Goal: Task Accomplishment & Management: Manage account settings

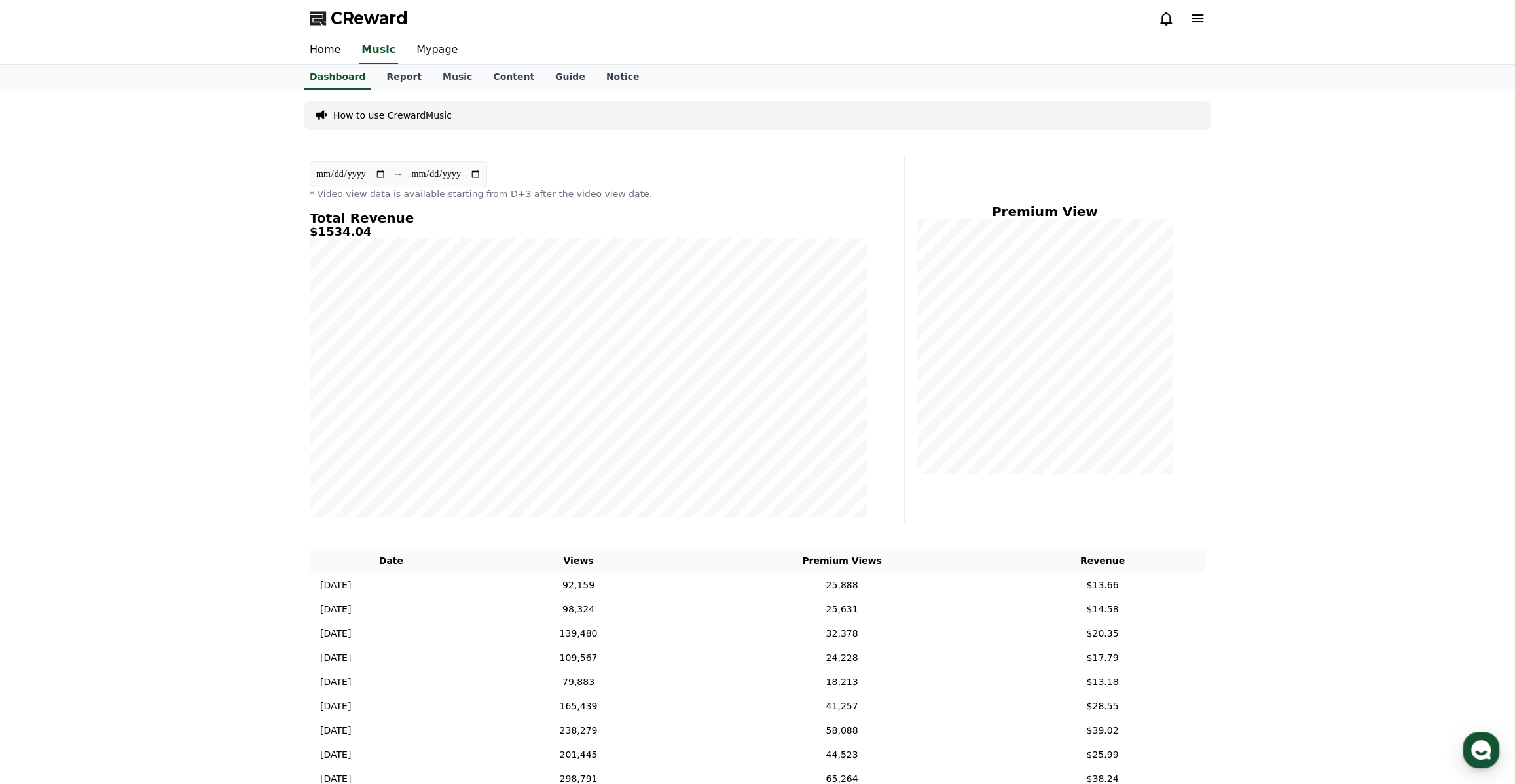
click at [420, 46] on link "Mypage" at bounding box center [436, 50] width 63 height 27
click at [438, 71] on link "Music" at bounding box center [457, 76] width 50 height 23
click at [437, 76] on link "Music" at bounding box center [457, 77] width 40 height 25
click at [398, 73] on link "Report" at bounding box center [404, 77] width 56 height 25
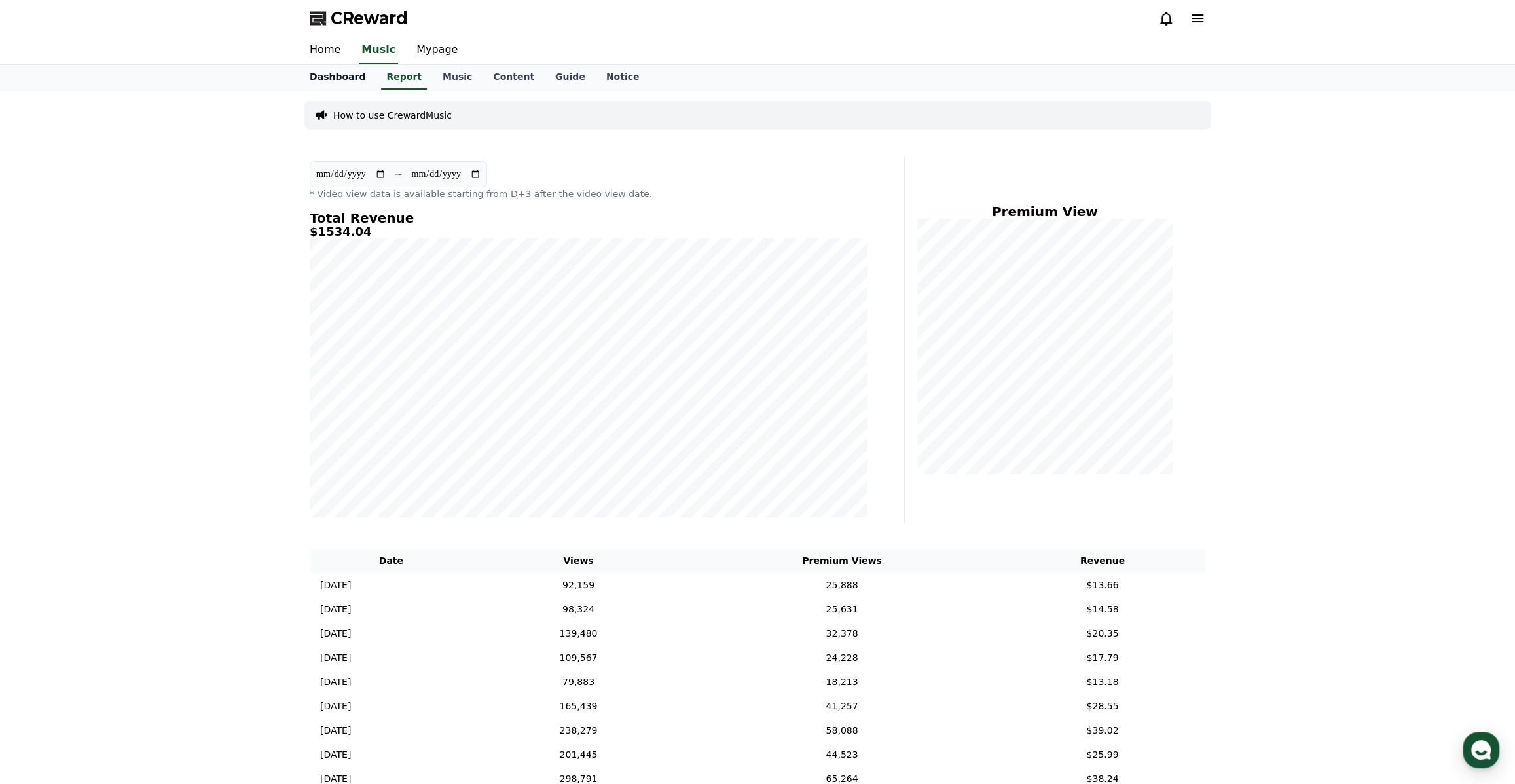
click at [348, 76] on link "Dashboard" at bounding box center [337, 77] width 77 height 25
click at [425, 45] on link "Mypage" at bounding box center [436, 50] width 63 height 27
click at [425, 45] on link "Mypage" at bounding box center [436, 50] width 51 height 27
click at [336, 43] on link "Home" at bounding box center [324, 50] width 51 height 27
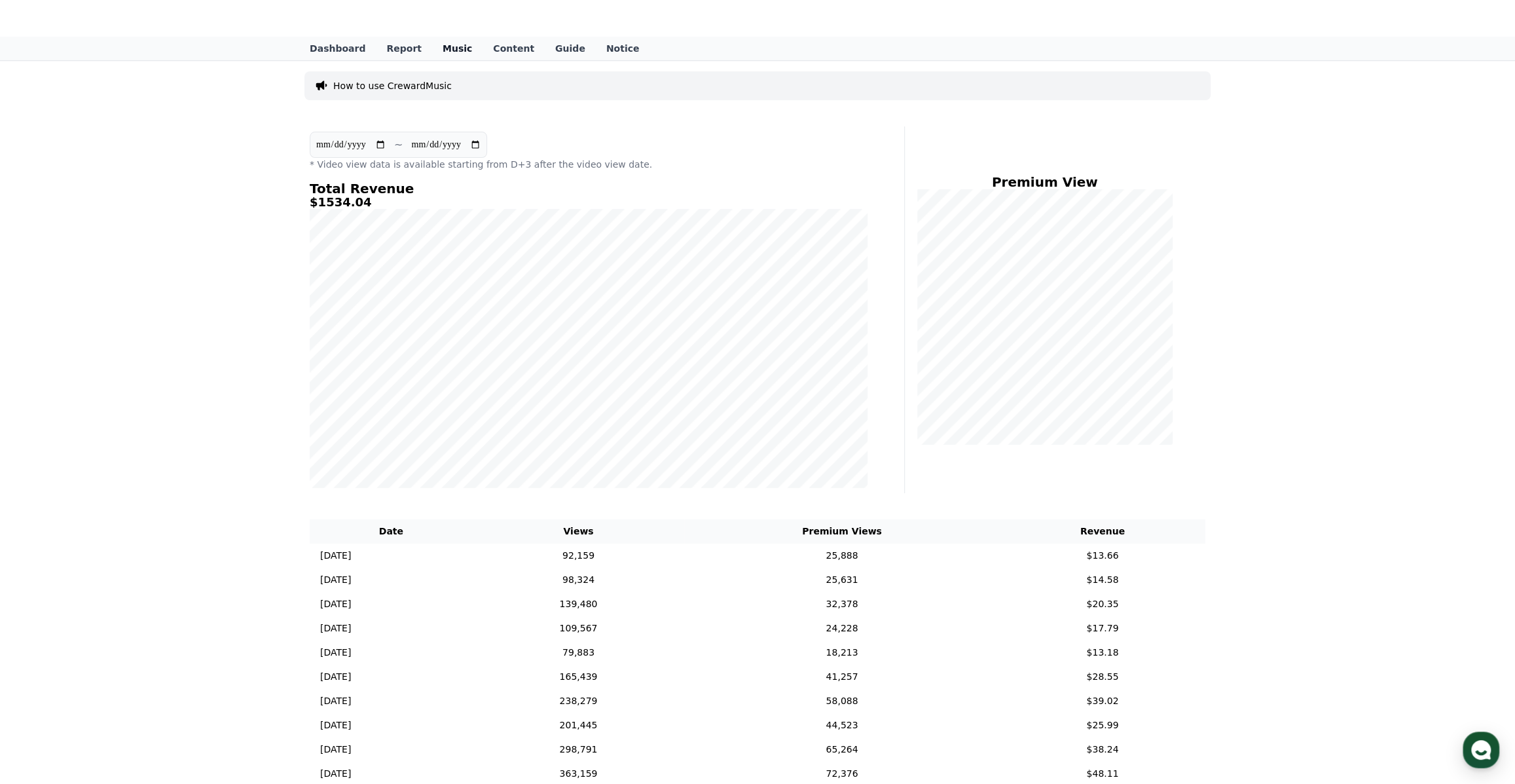
click at [432, 43] on link "Music" at bounding box center [457, 48] width 50 height 23
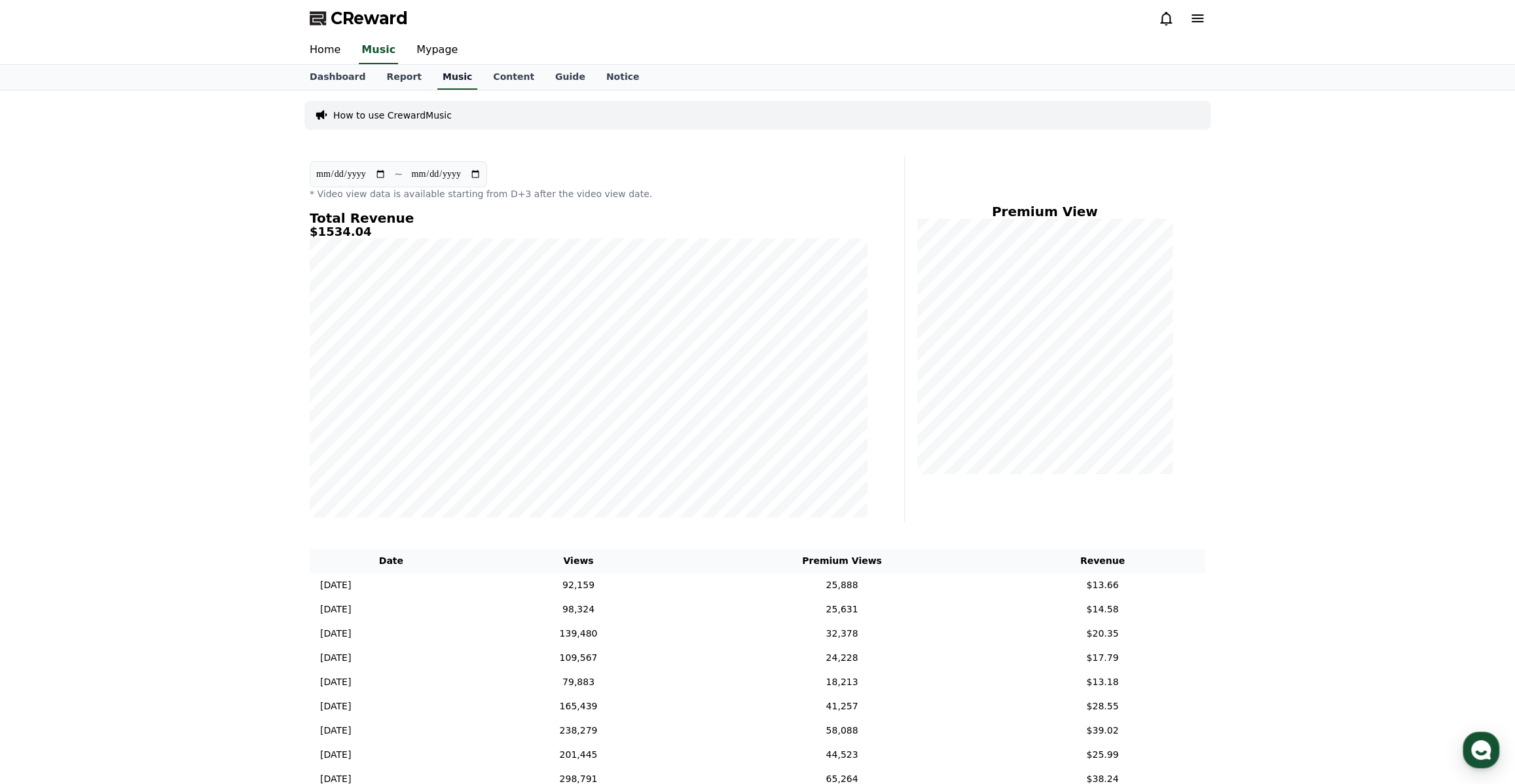
click at [449, 79] on link "Music" at bounding box center [457, 77] width 40 height 25
click at [419, 49] on link "Mypage" at bounding box center [436, 50] width 63 height 27
click at [419, 49] on link "Mypage" at bounding box center [436, 50] width 51 height 27
click at [427, 51] on link "Mypage" at bounding box center [436, 50] width 63 height 27
select select "**********"
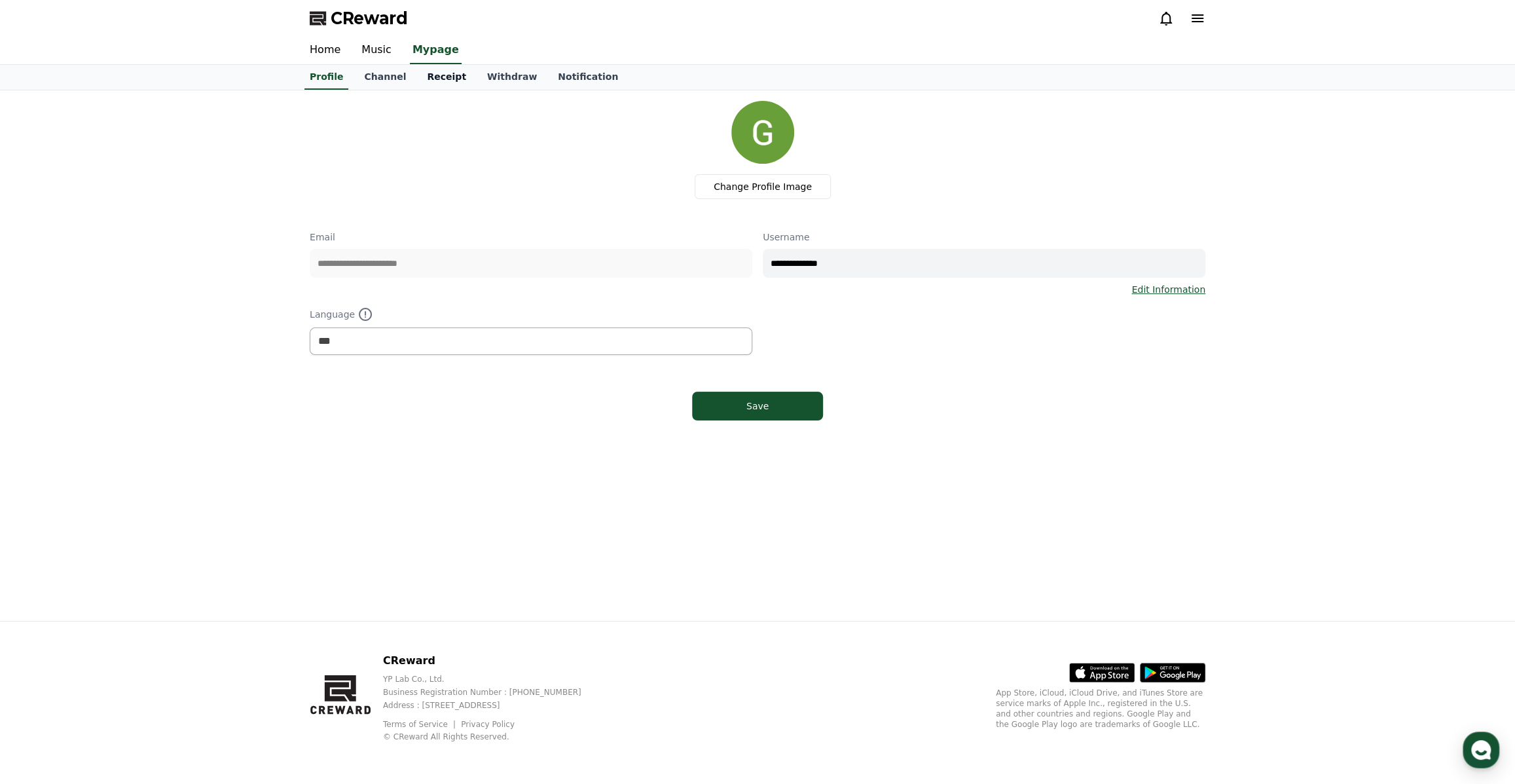
click at [423, 82] on link "Receipt" at bounding box center [447, 77] width 60 height 25
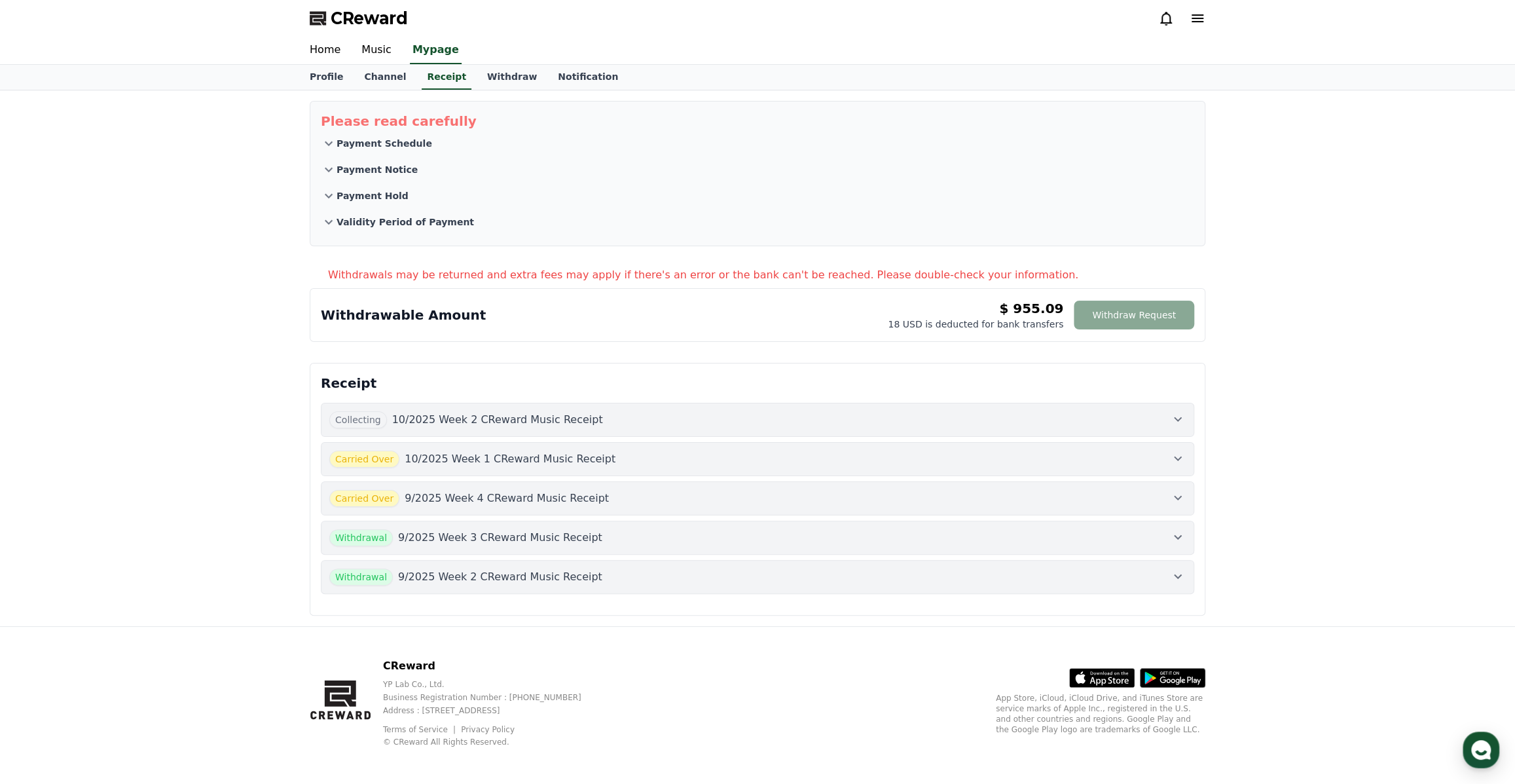
click at [1171, 417] on icon at bounding box center [1178, 419] width 16 height 16
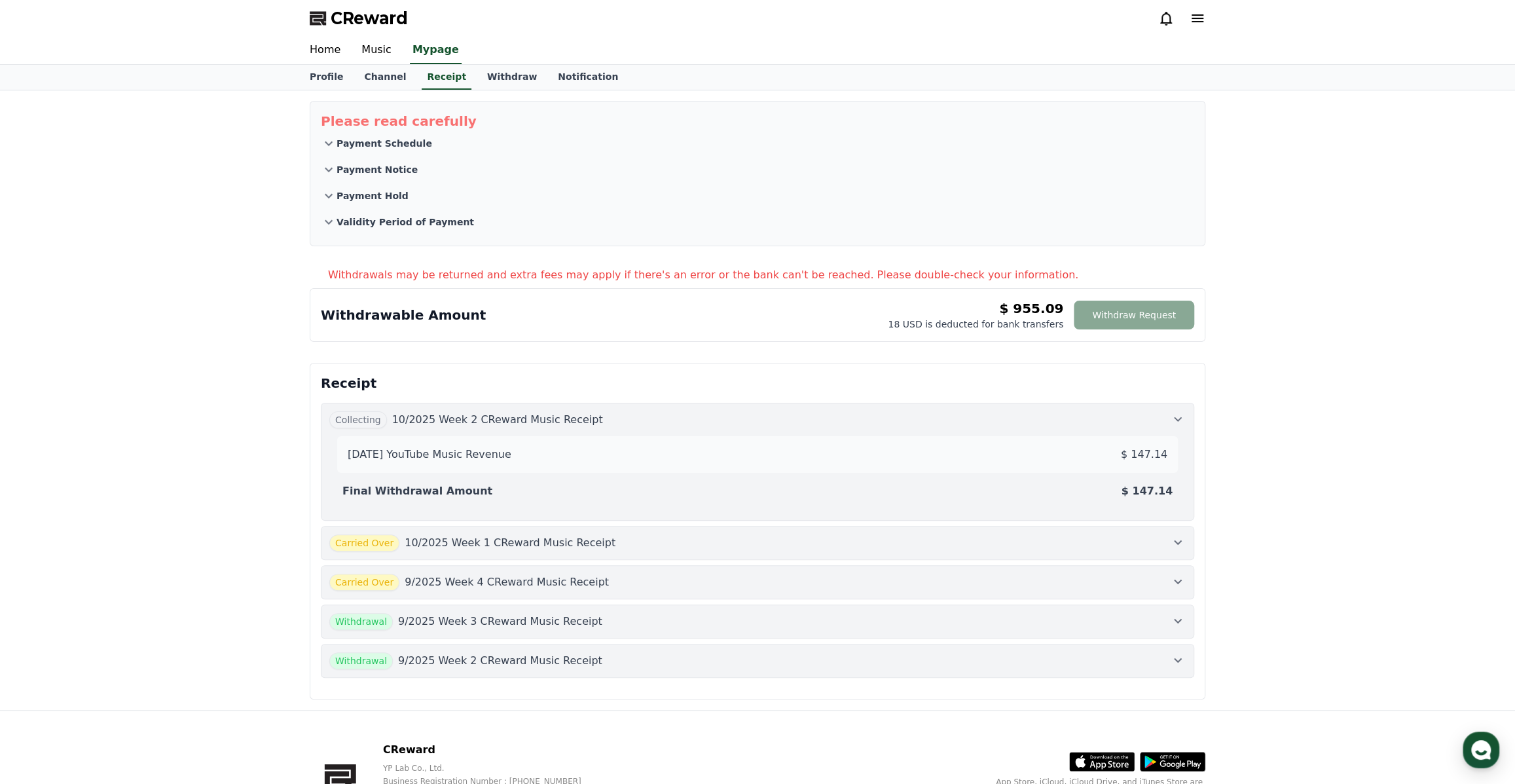
click at [1171, 417] on icon at bounding box center [1178, 419] width 16 height 16
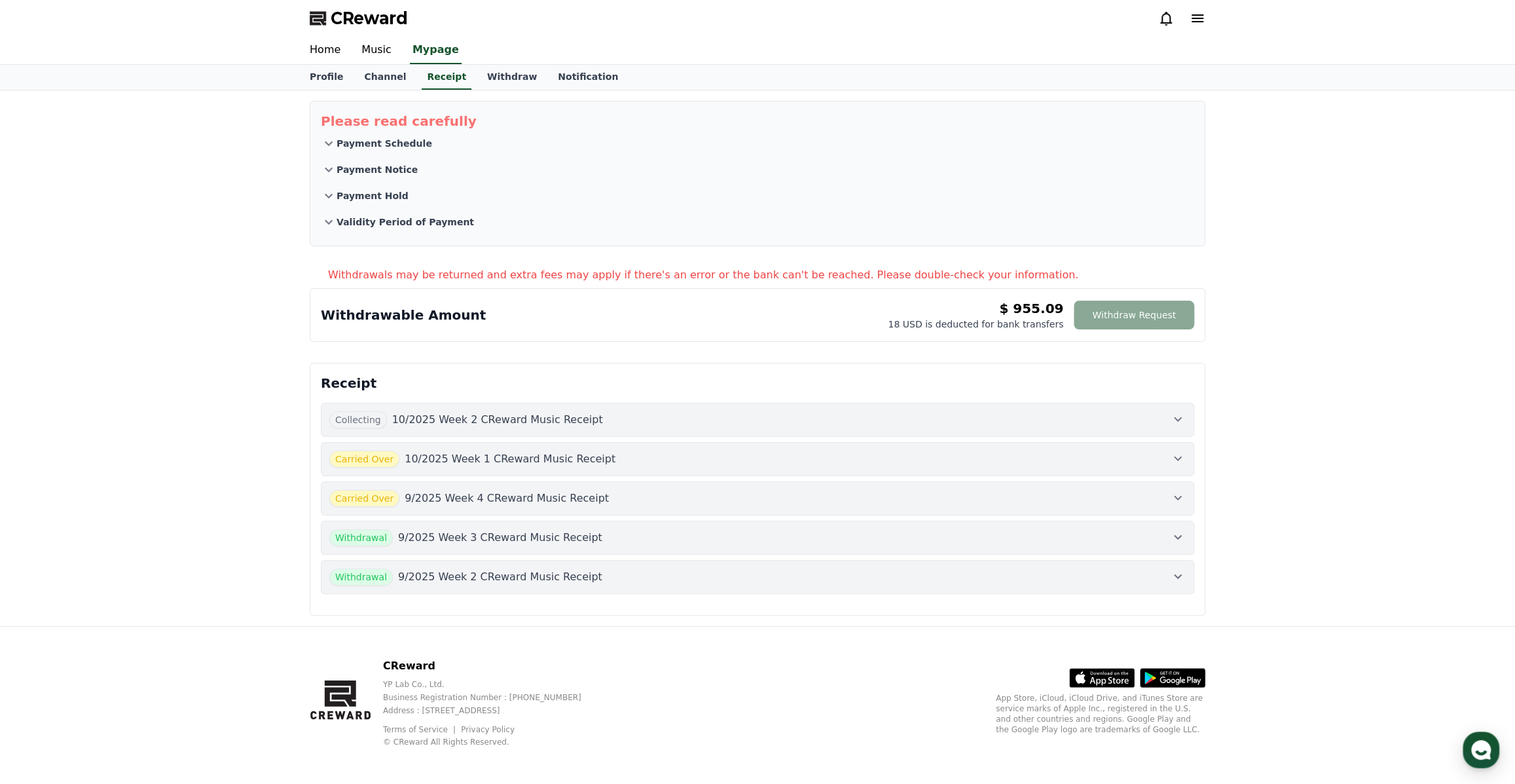
click at [1176, 454] on icon at bounding box center [1178, 458] width 16 height 16
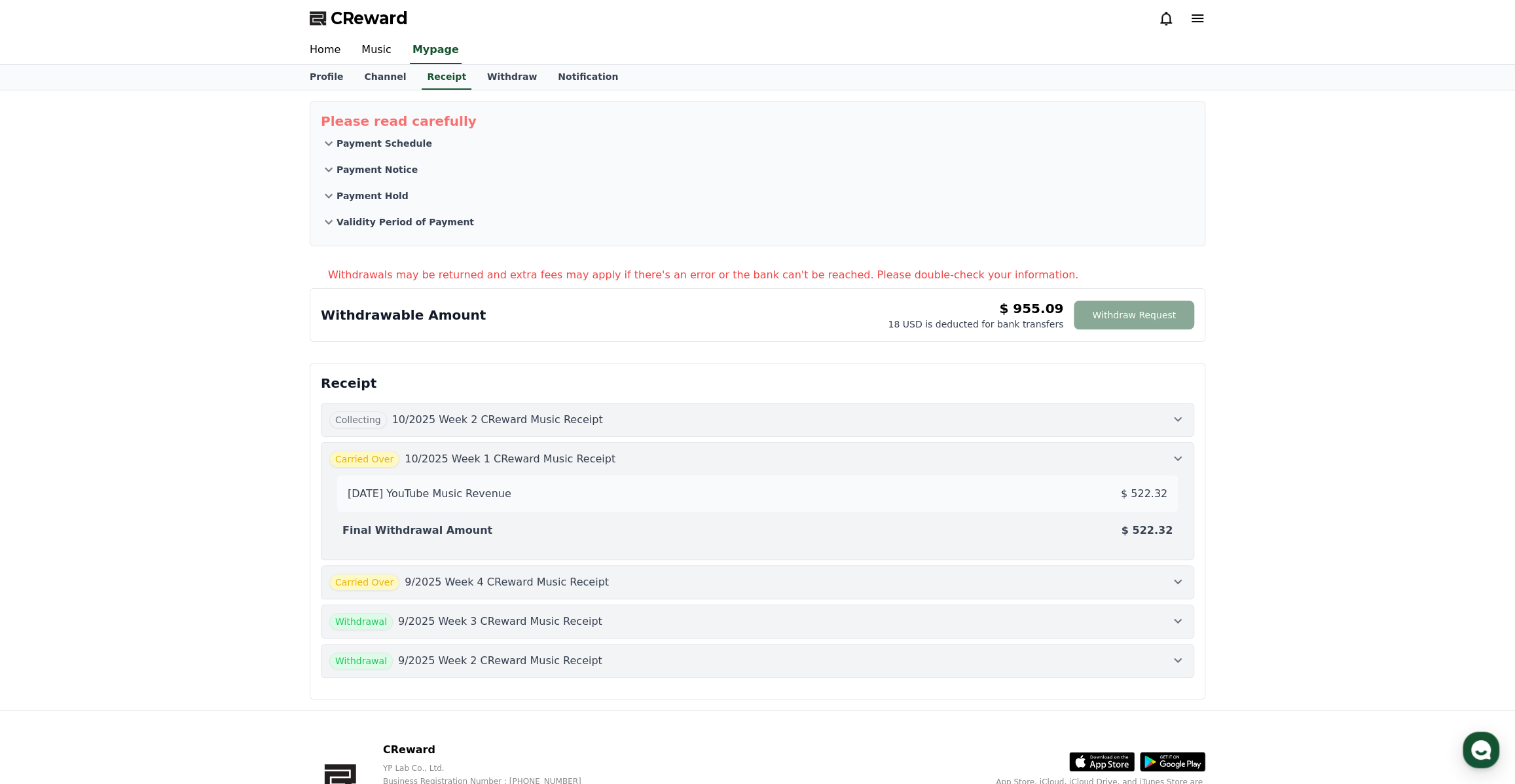
click at [1176, 455] on icon at bounding box center [1178, 458] width 16 height 16
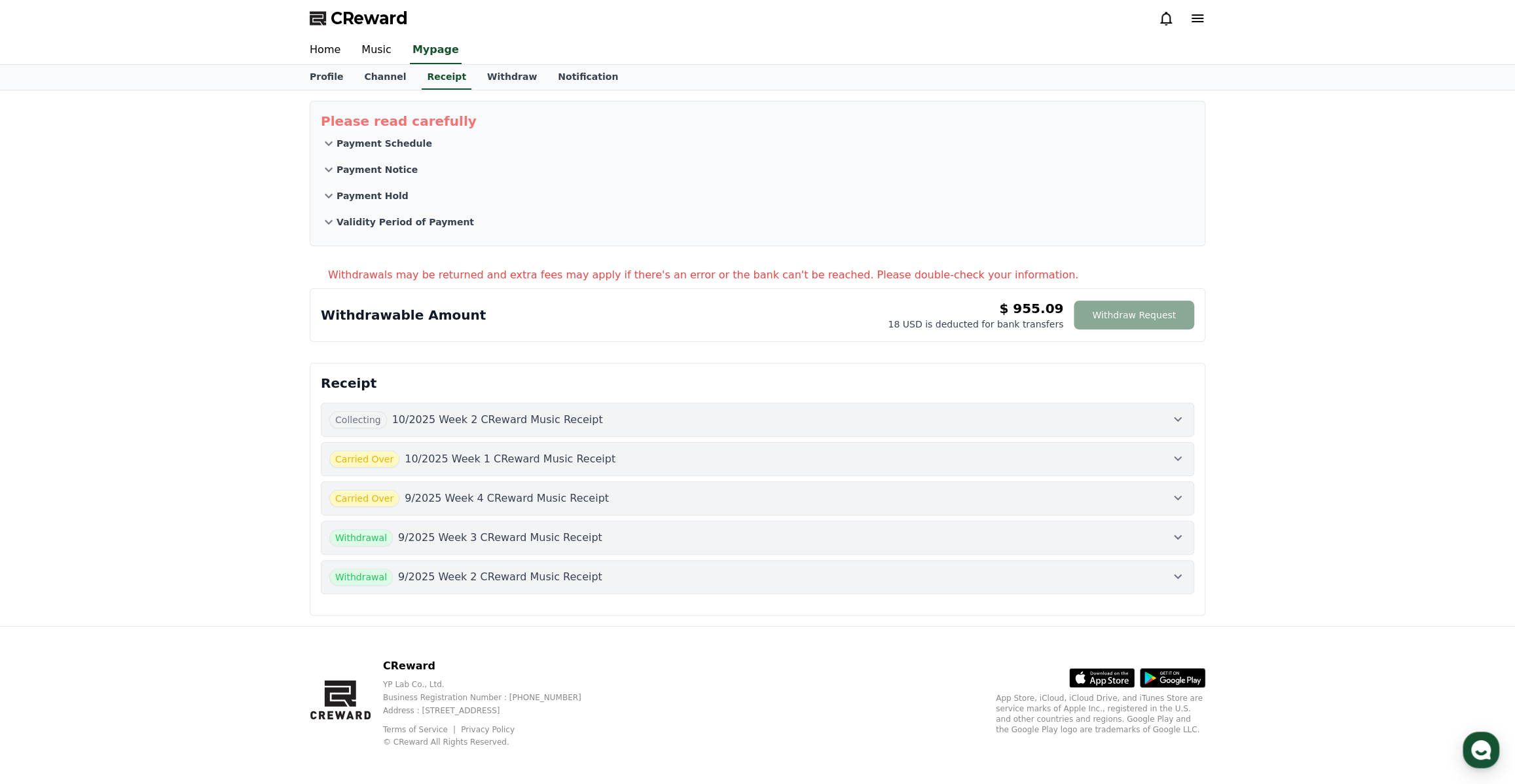
click at [1173, 495] on icon at bounding box center [1178, 497] width 16 height 16
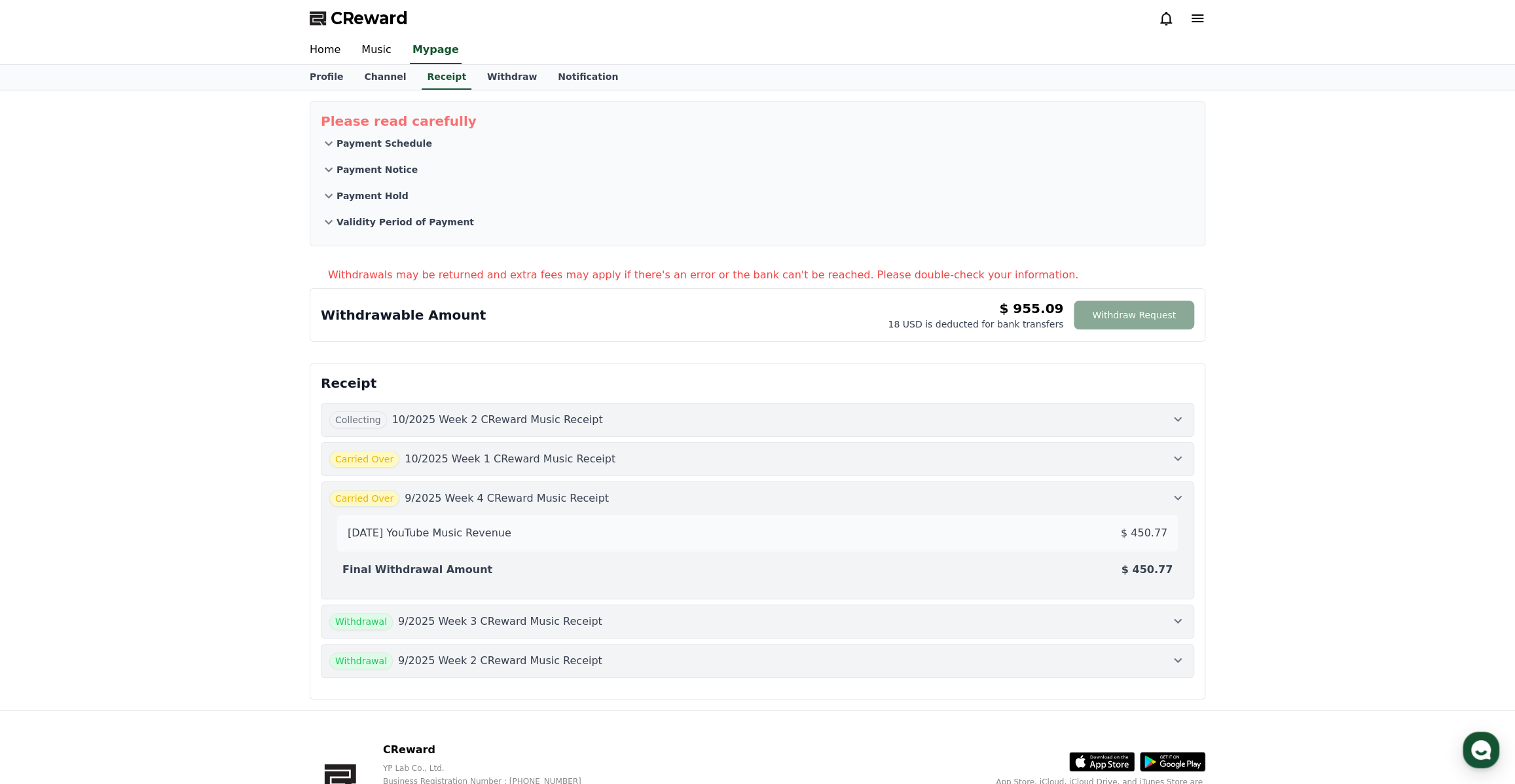
click at [1174, 495] on icon at bounding box center [1178, 497] width 7 height 5
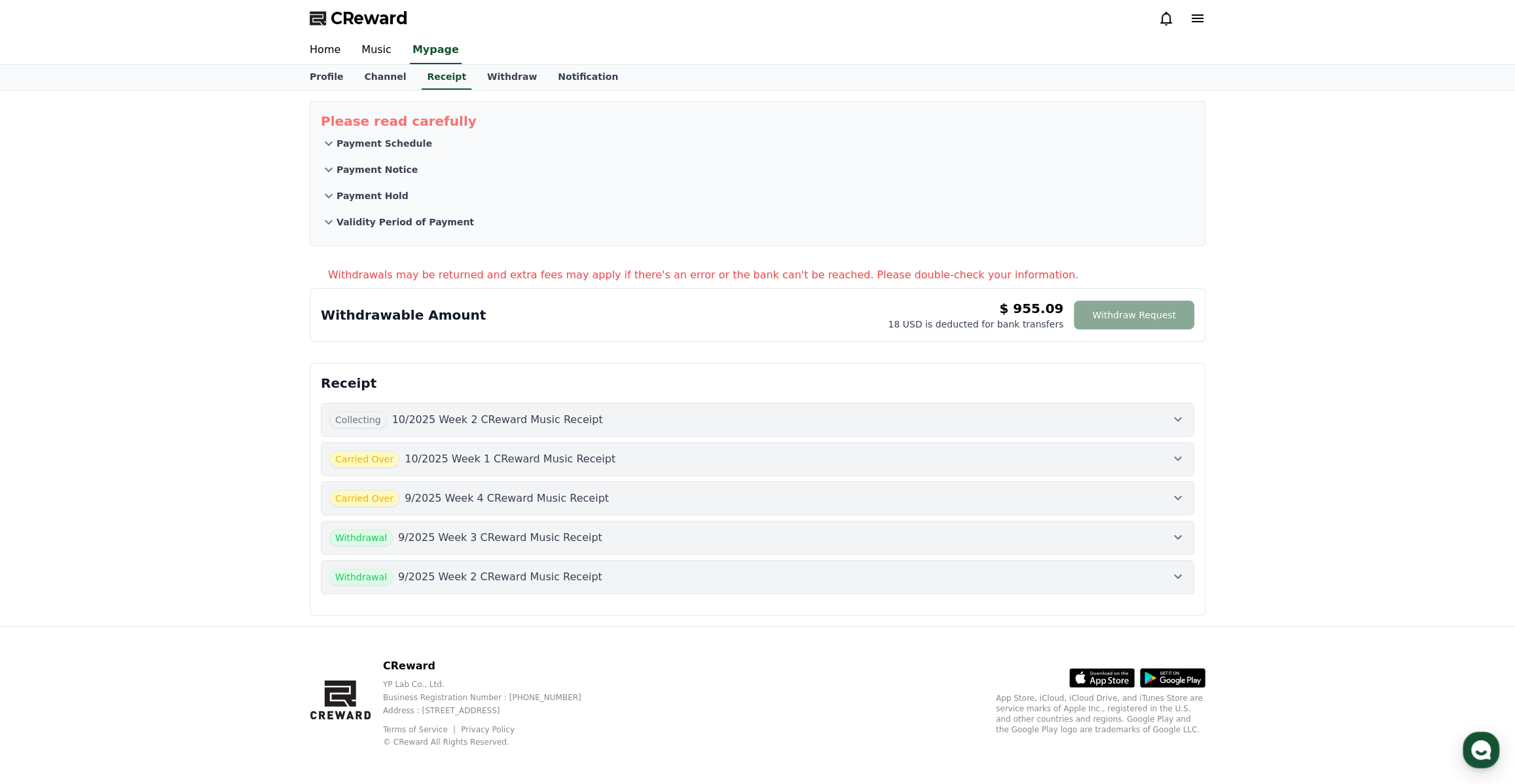
click at [1176, 422] on icon at bounding box center [1178, 419] width 16 height 16
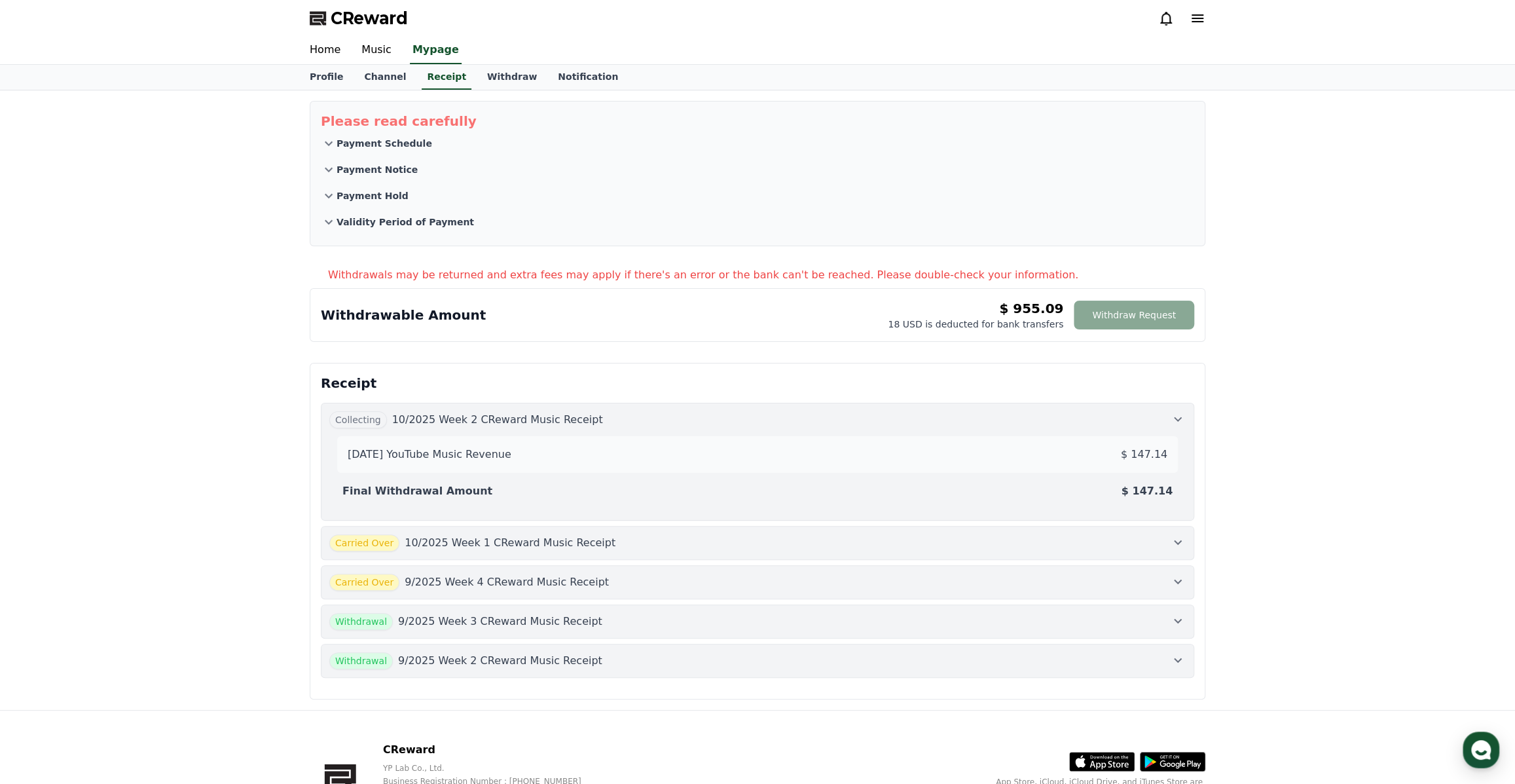
click at [1177, 417] on icon at bounding box center [1178, 419] width 16 height 16
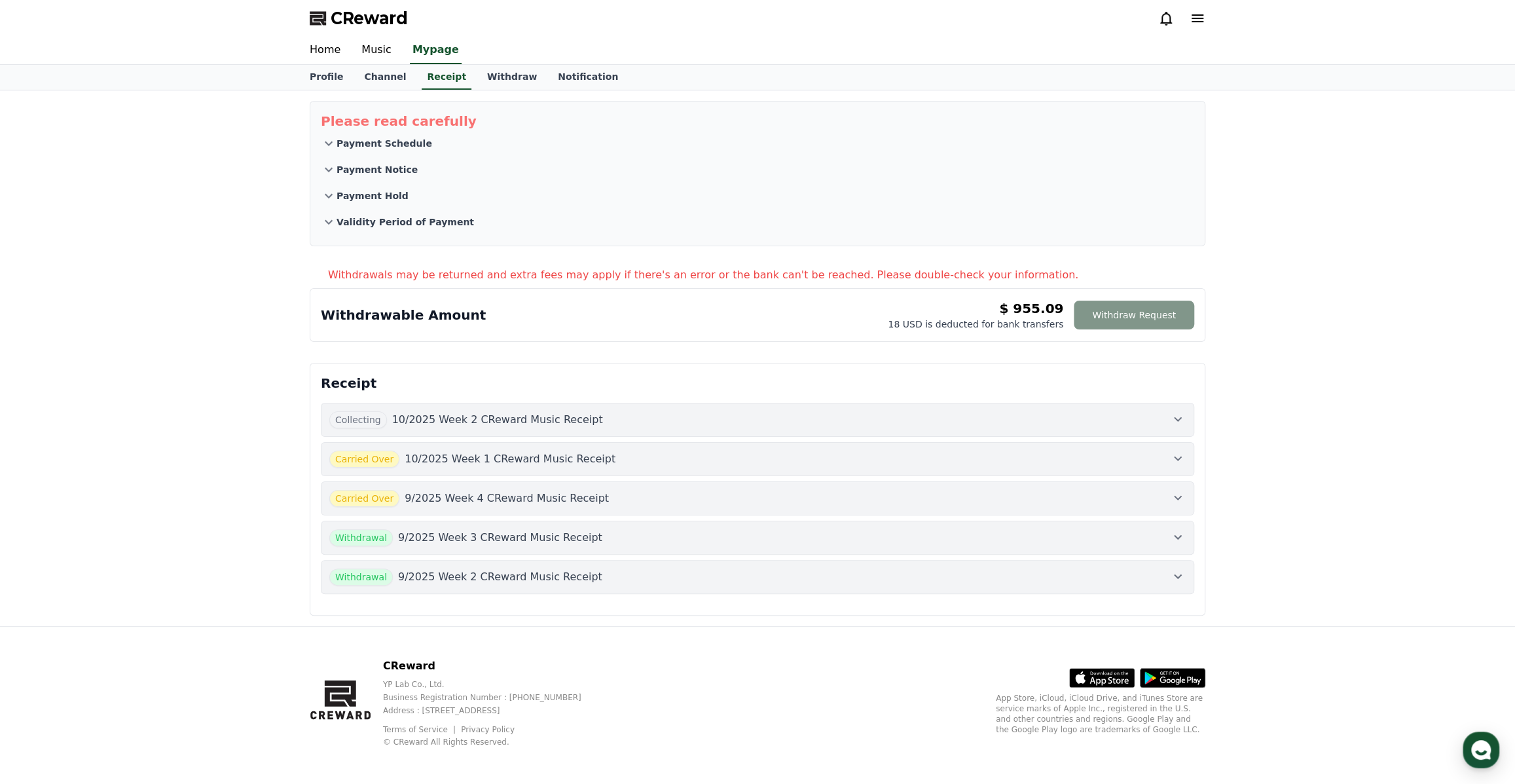
click at [1136, 305] on button "Withdraw Request" at bounding box center [1134, 315] width 121 height 29
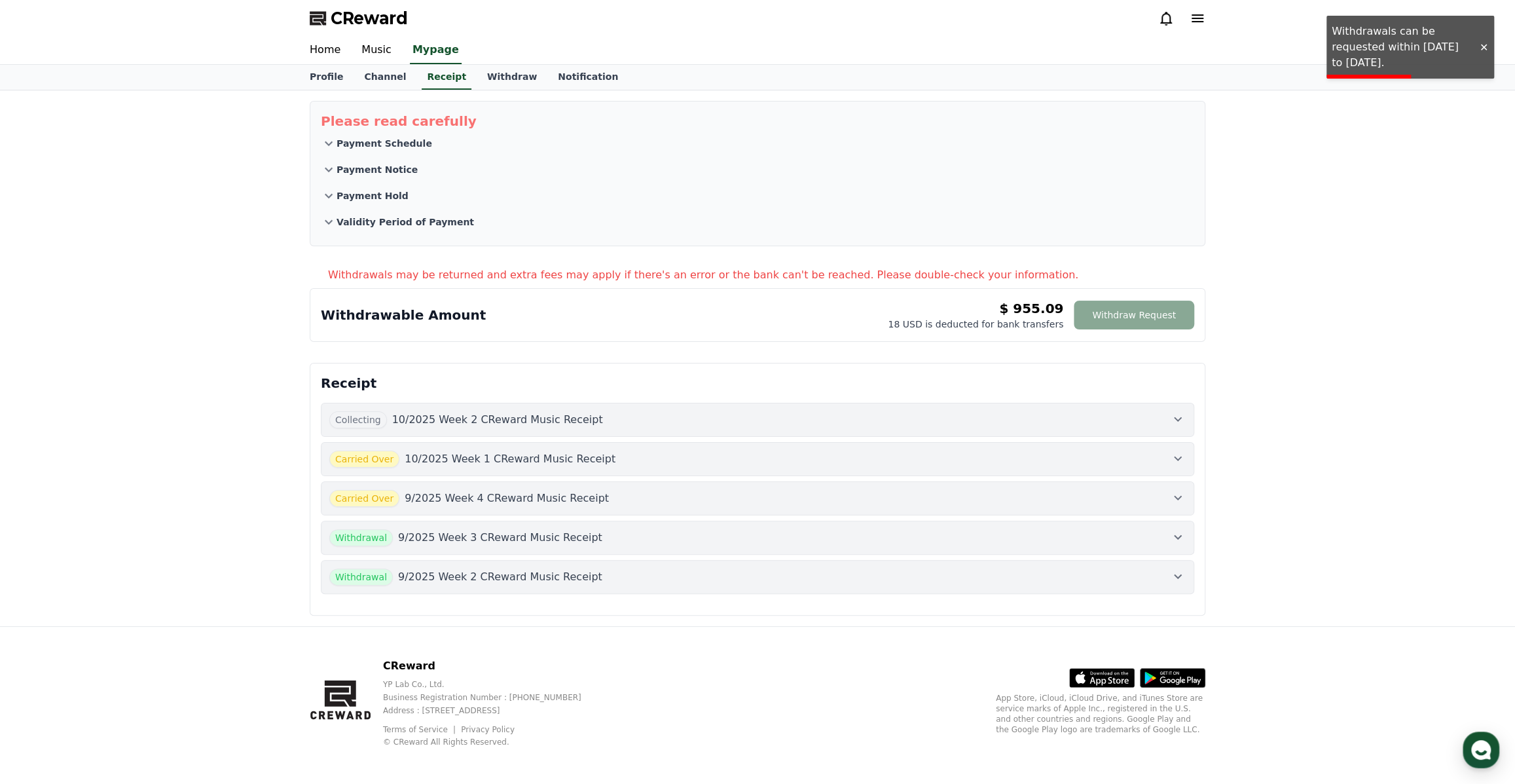
click at [1484, 45] on div at bounding box center [1483, 47] width 21 height 12
click at [1184, 414] on icon at bounding box center [1178, 419] width 16 height 16
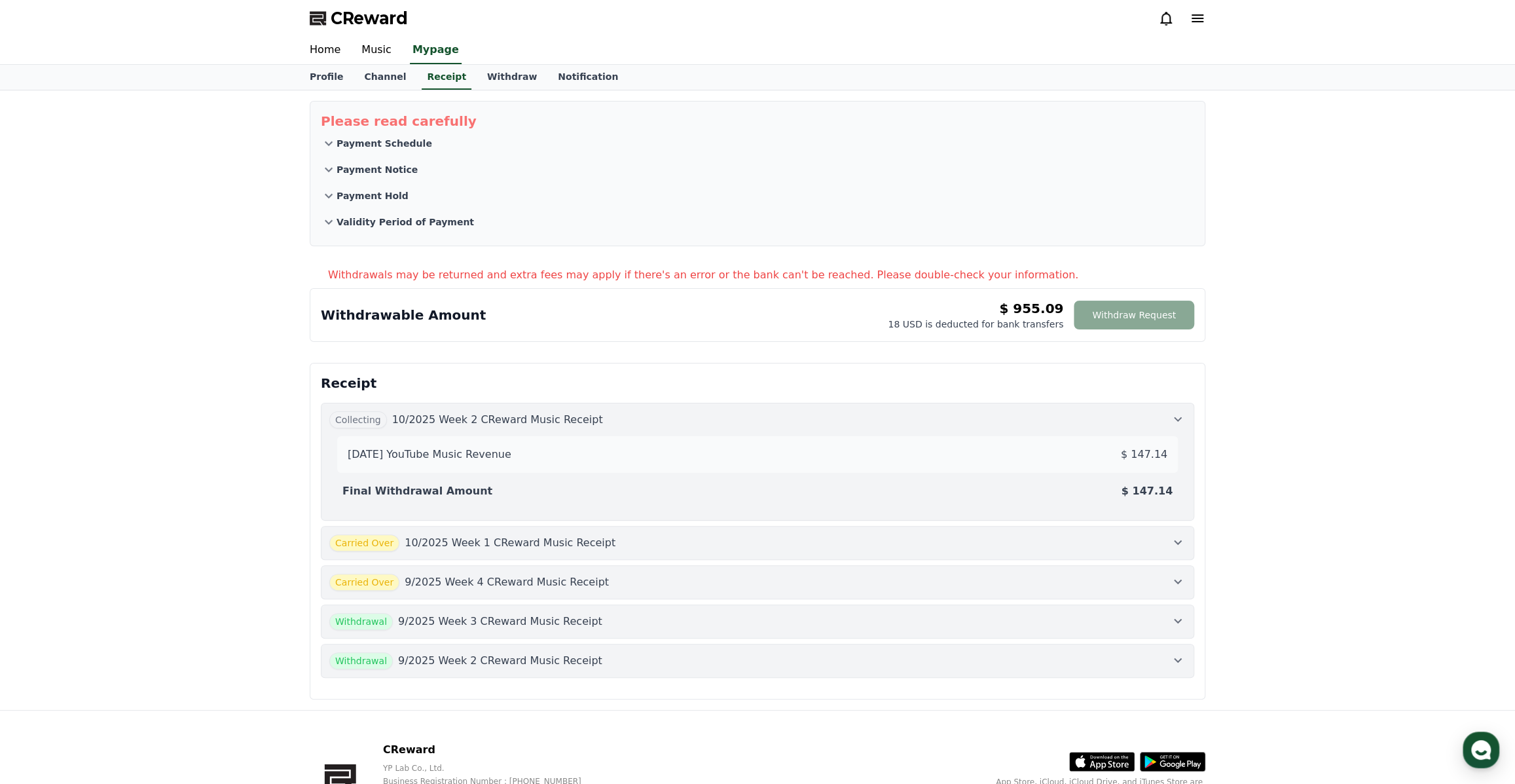
click at [1184, 414] on icon at bounding box center [1178, 419] width 16 height 16
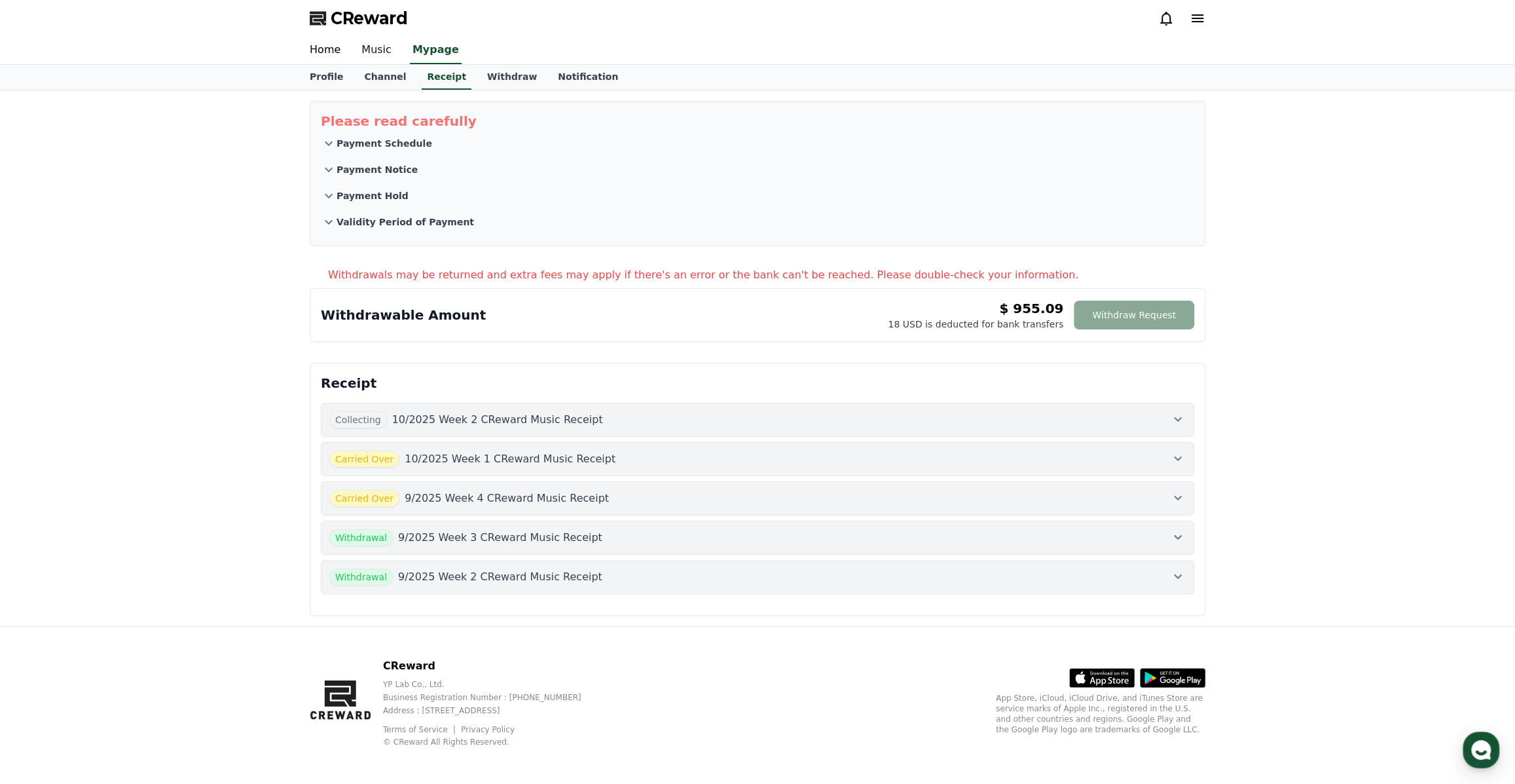
click at [366, 51] on link "Music" at bounding box center [377, 50] width 51 height 27
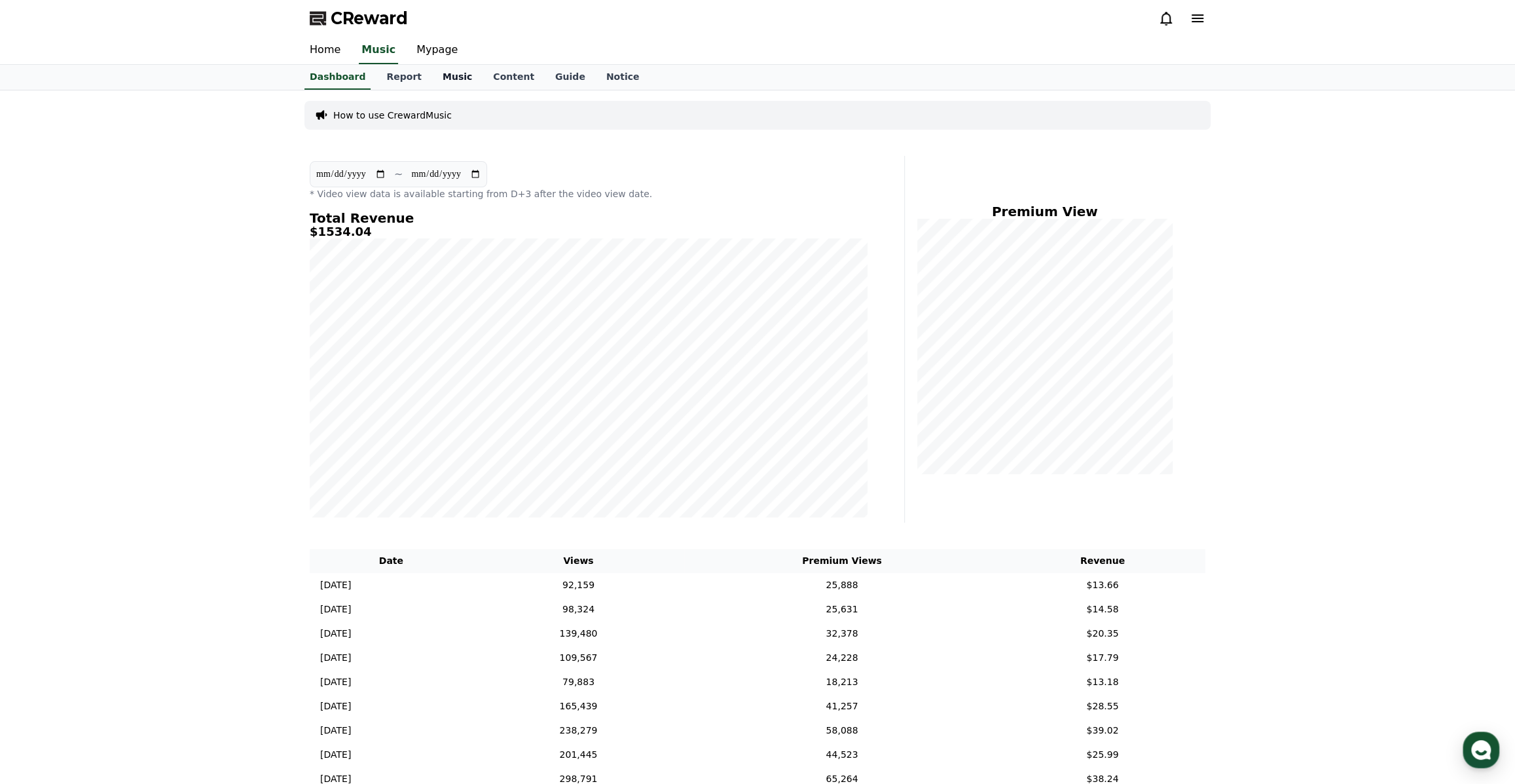
click at [442, 72] on link "Music" at bounding box center [457, 77] width 50 height 25
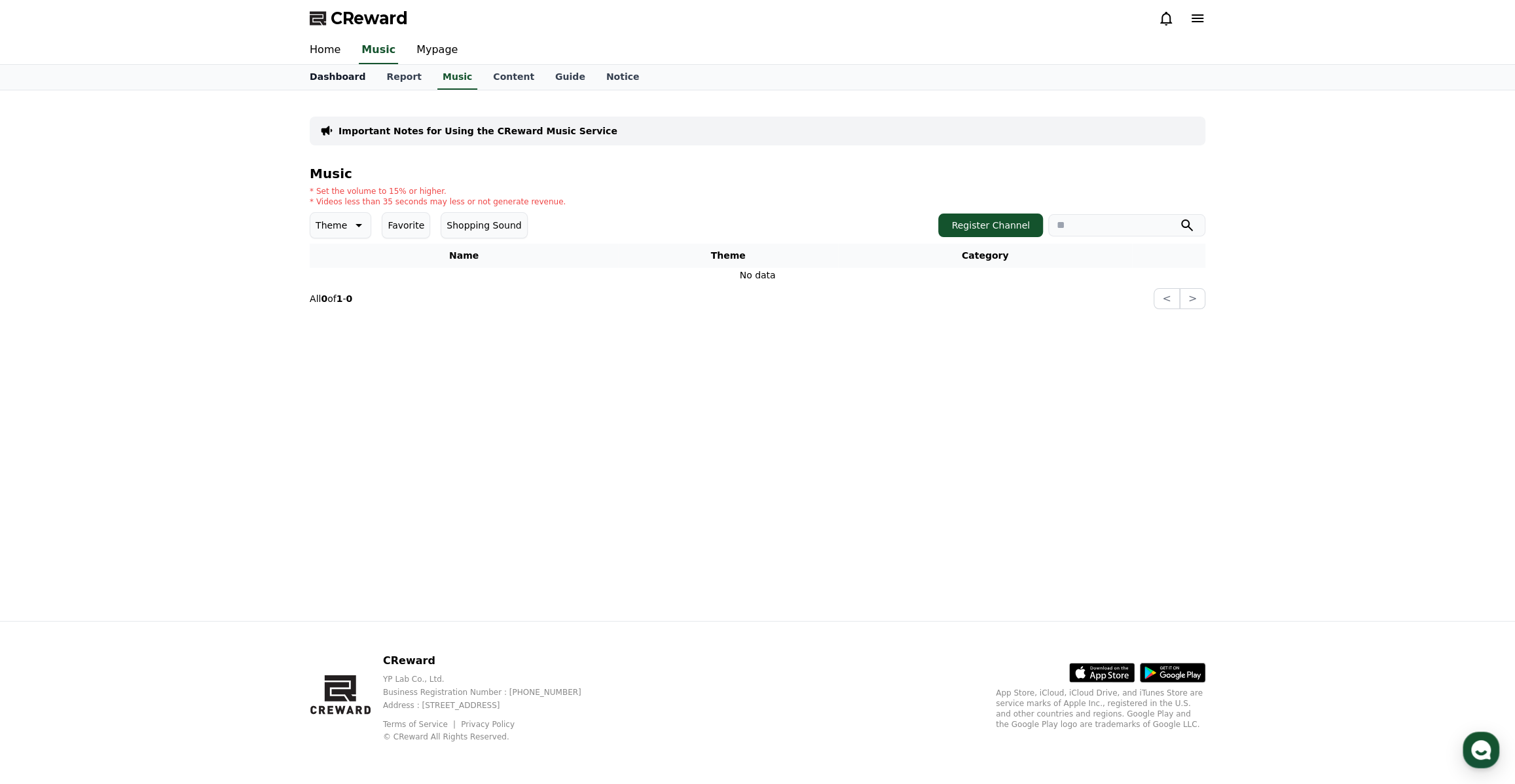
click at [335, 71] on link "Dashboard" at bounding box center [337, 77] width 77 height 25
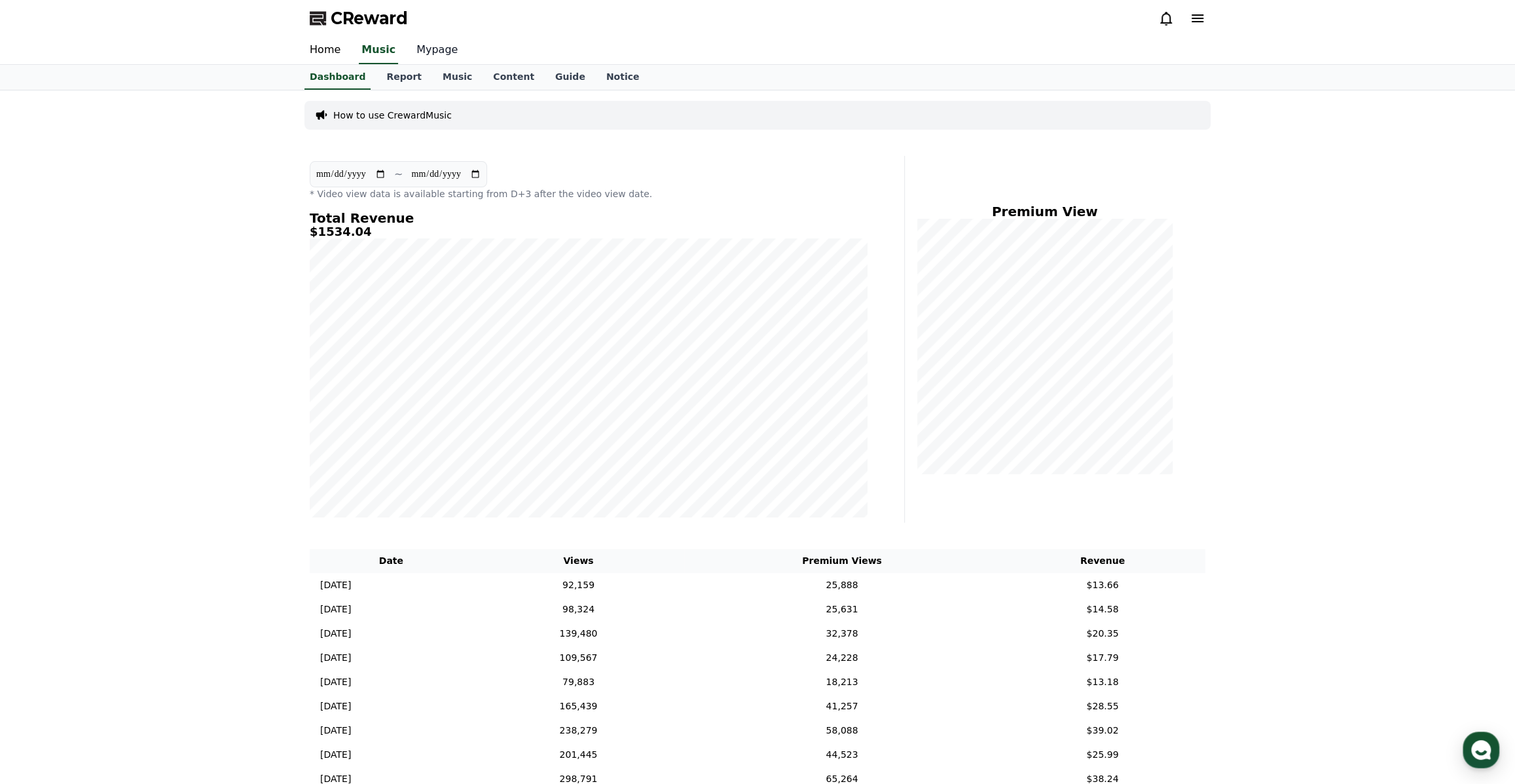
click at [432, 55] on link "Mypage" at bounding box center [436, 50] width 63 height 27
select select "**********"
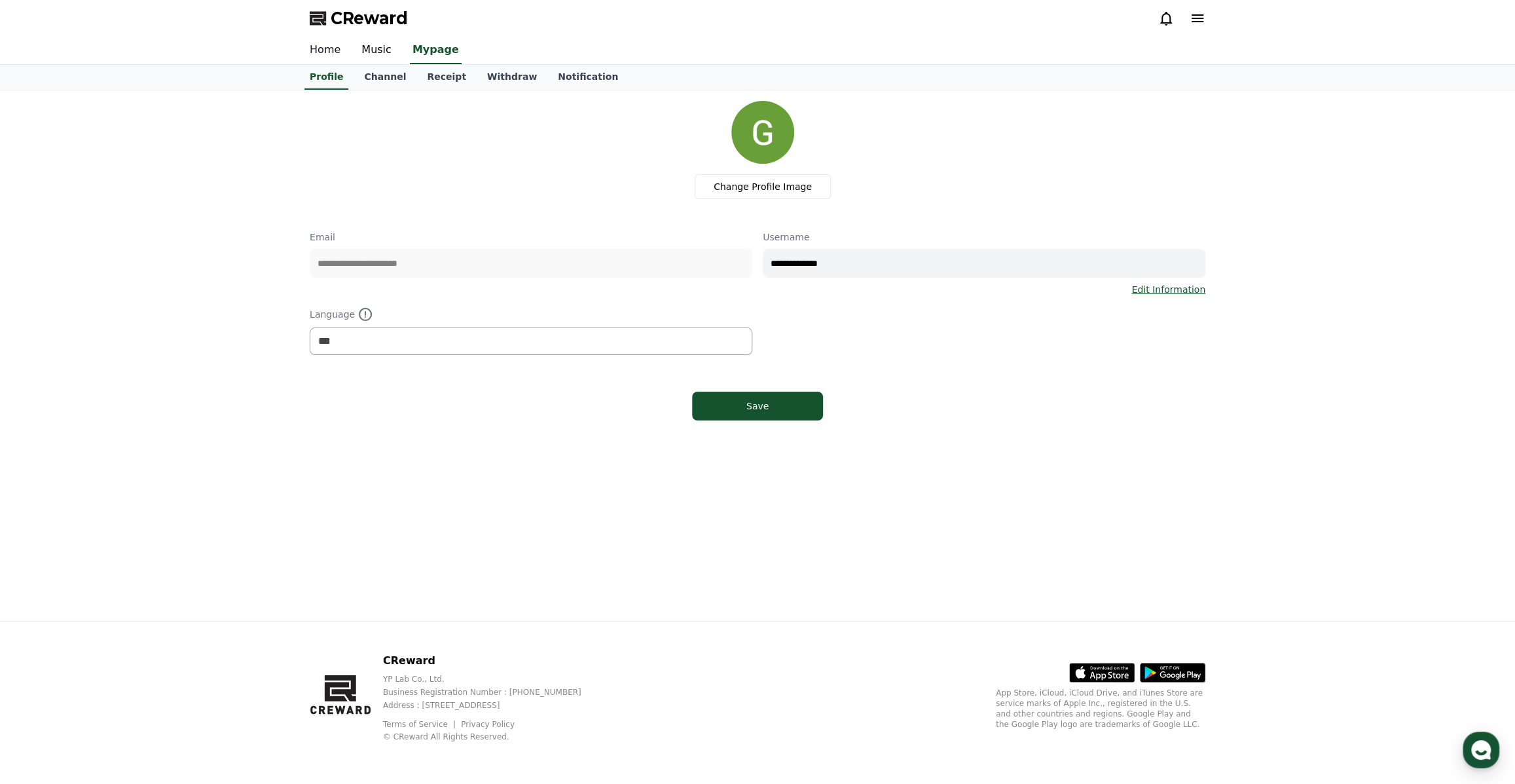
click at [330, 50] on link "Home" at bounding box center [324, 50] width 51 height 27
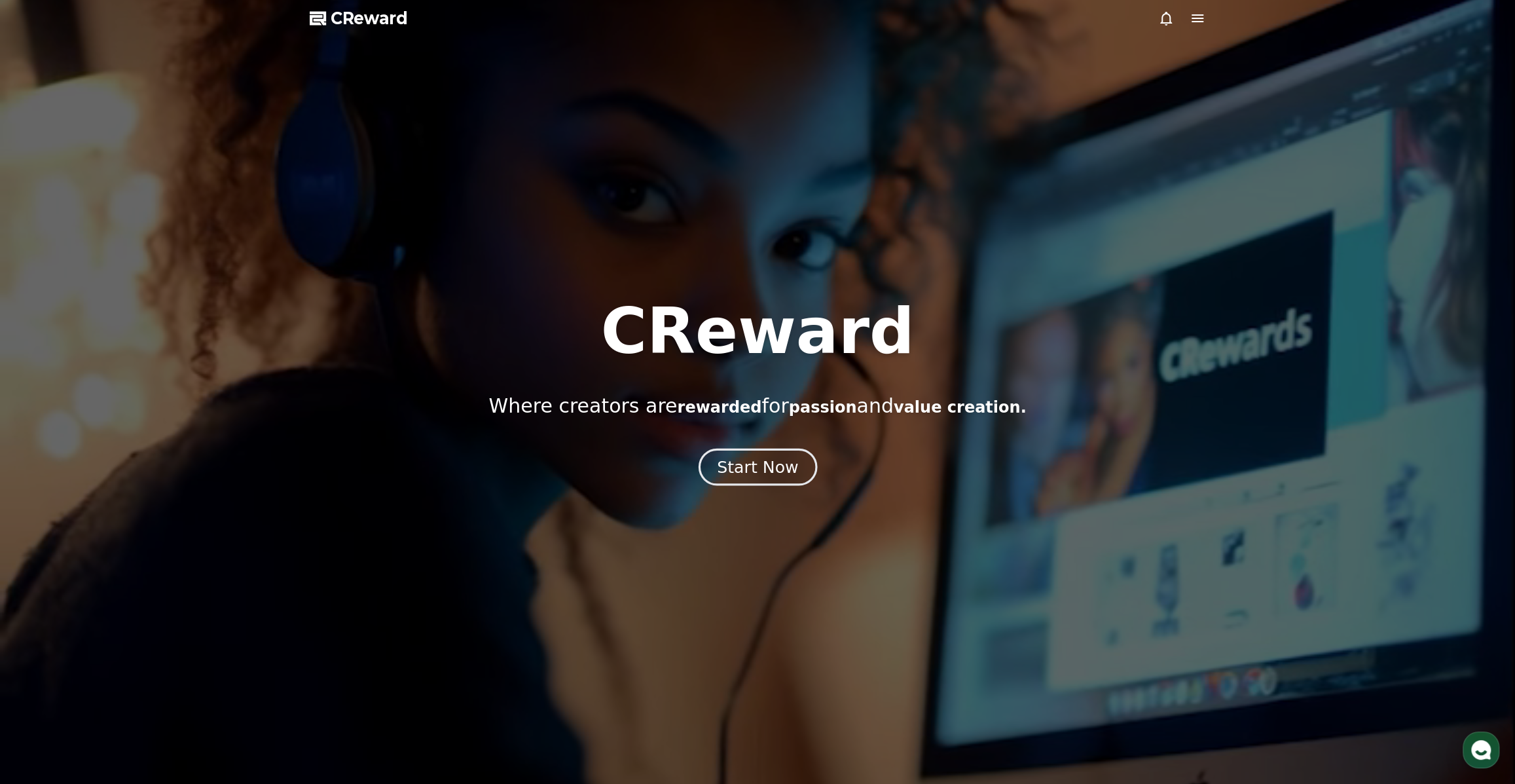
click at [765, 462] on div "Start Now" at bounding box center [757, 467] width 81 height 22
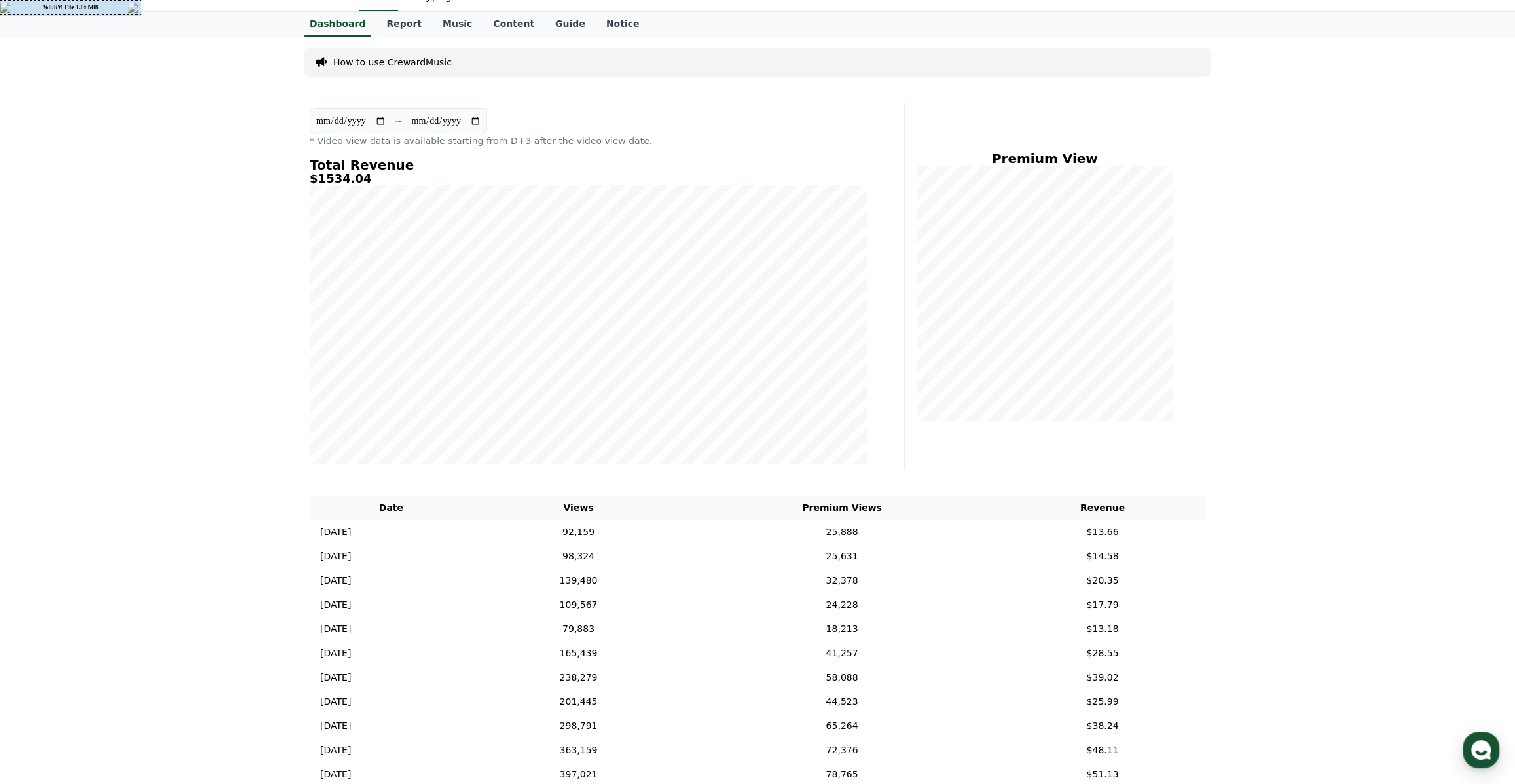
scroll to position [59, 0]
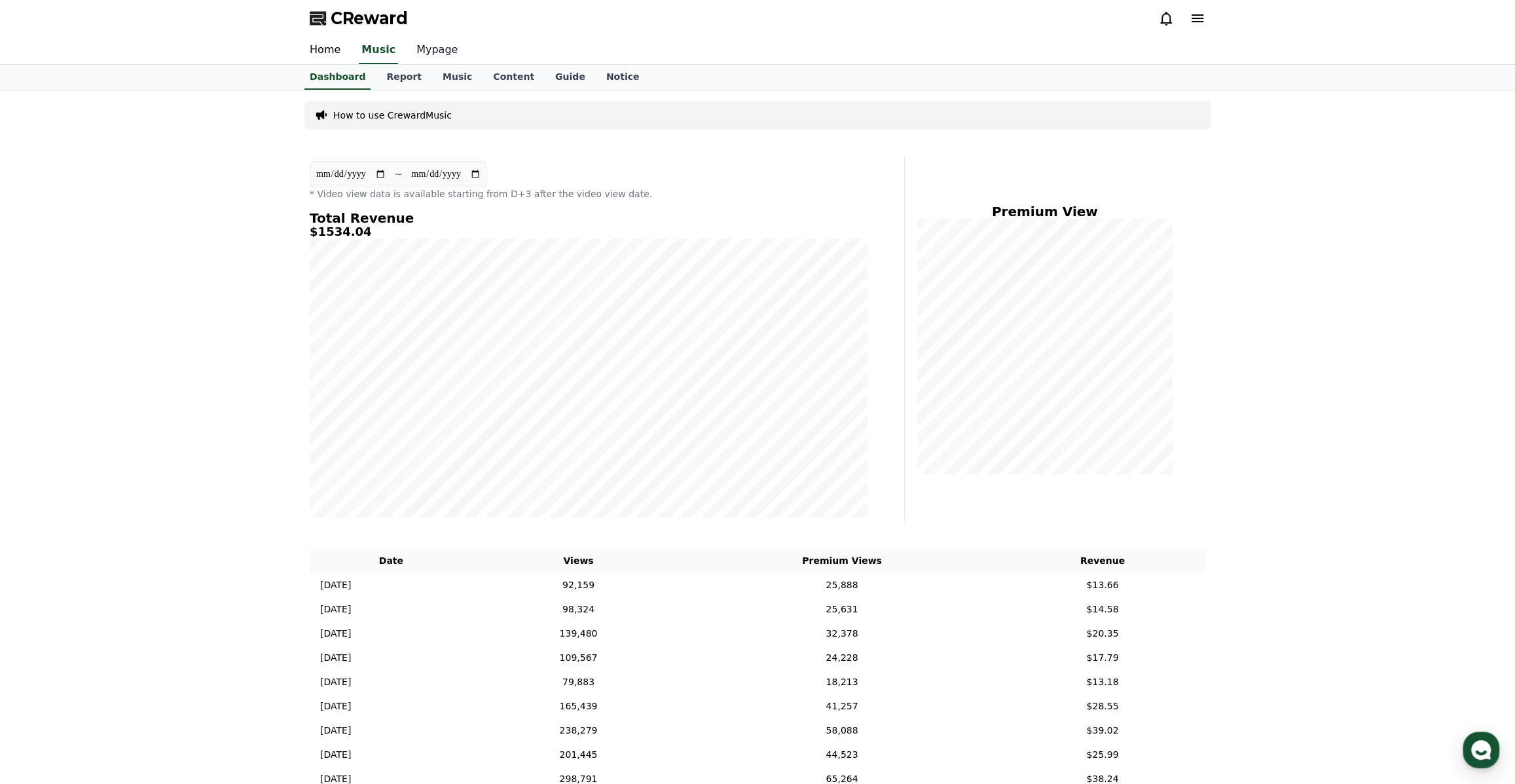
click at [422, 44] on link "Mypage" at bounding box center [436, 50] width 63 height 27
select select "**********"
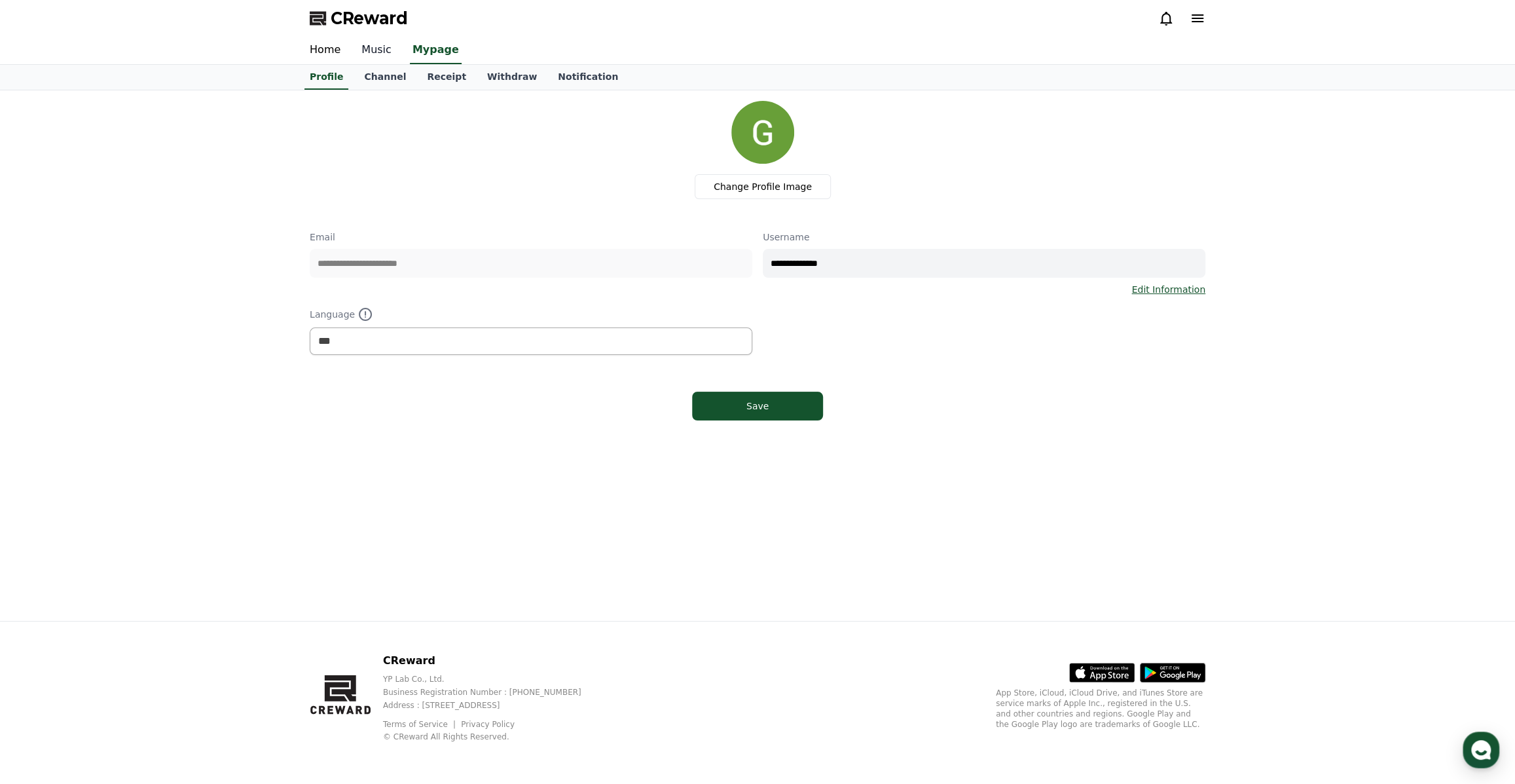
click at [365, 50] on link "Music" at bounding box center [377, 50] width 51 height 27
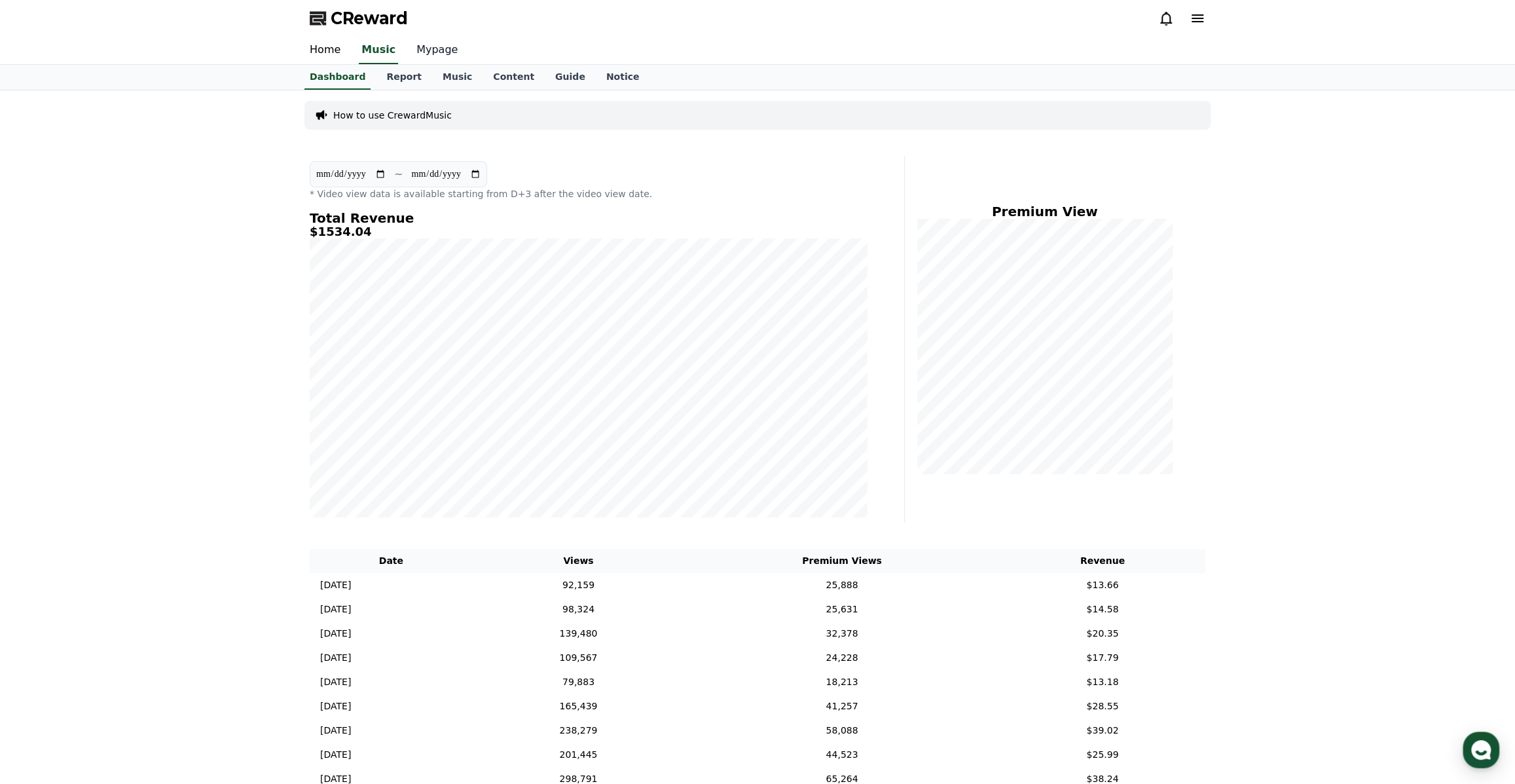
click at [440, 60] on link "Mypage" at bounding box center [436, 50] width 63 height 27
select select "**********"
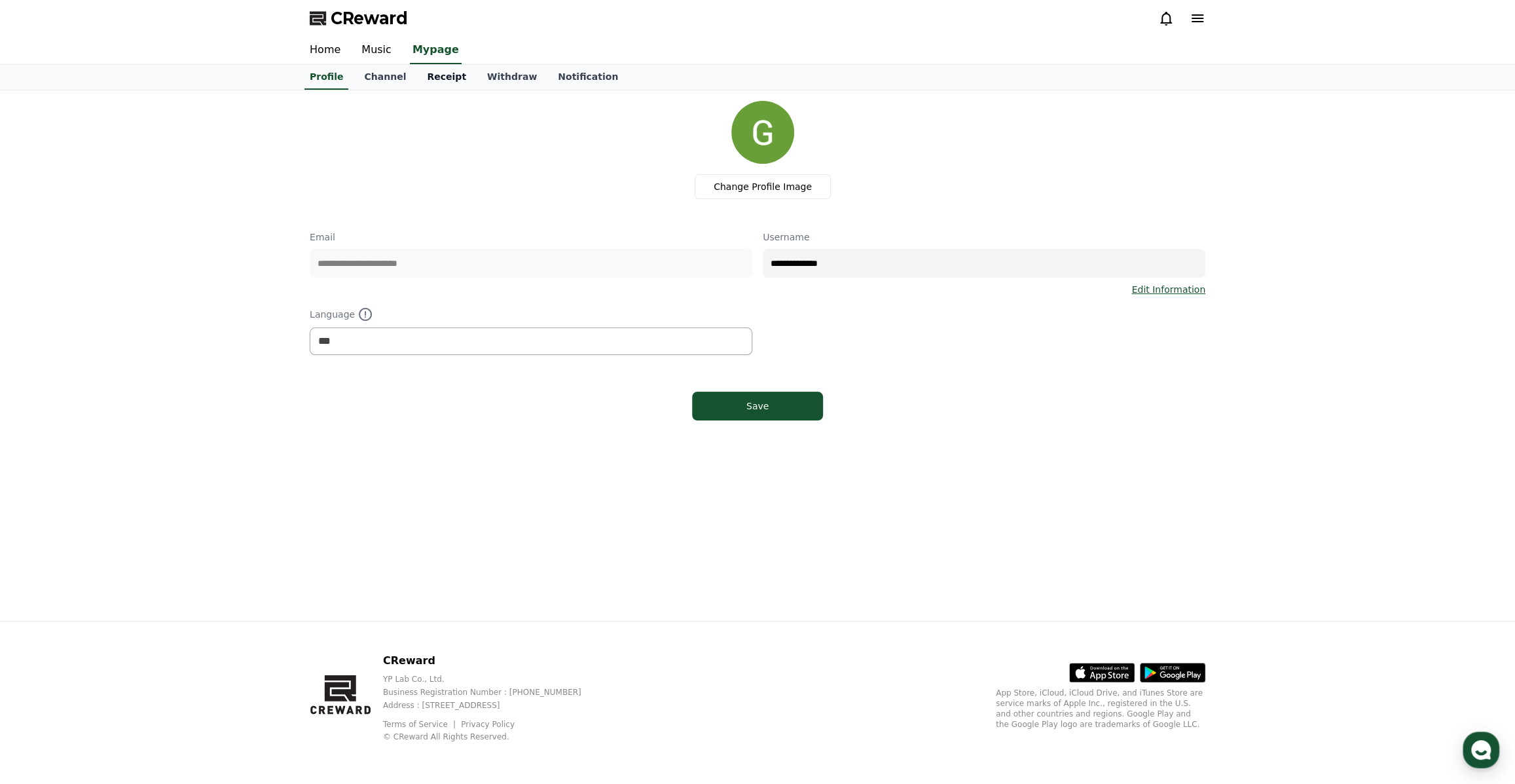
click at [440, 75] on link "Receipt" at bounding box center [447, 77] width 60 height 25
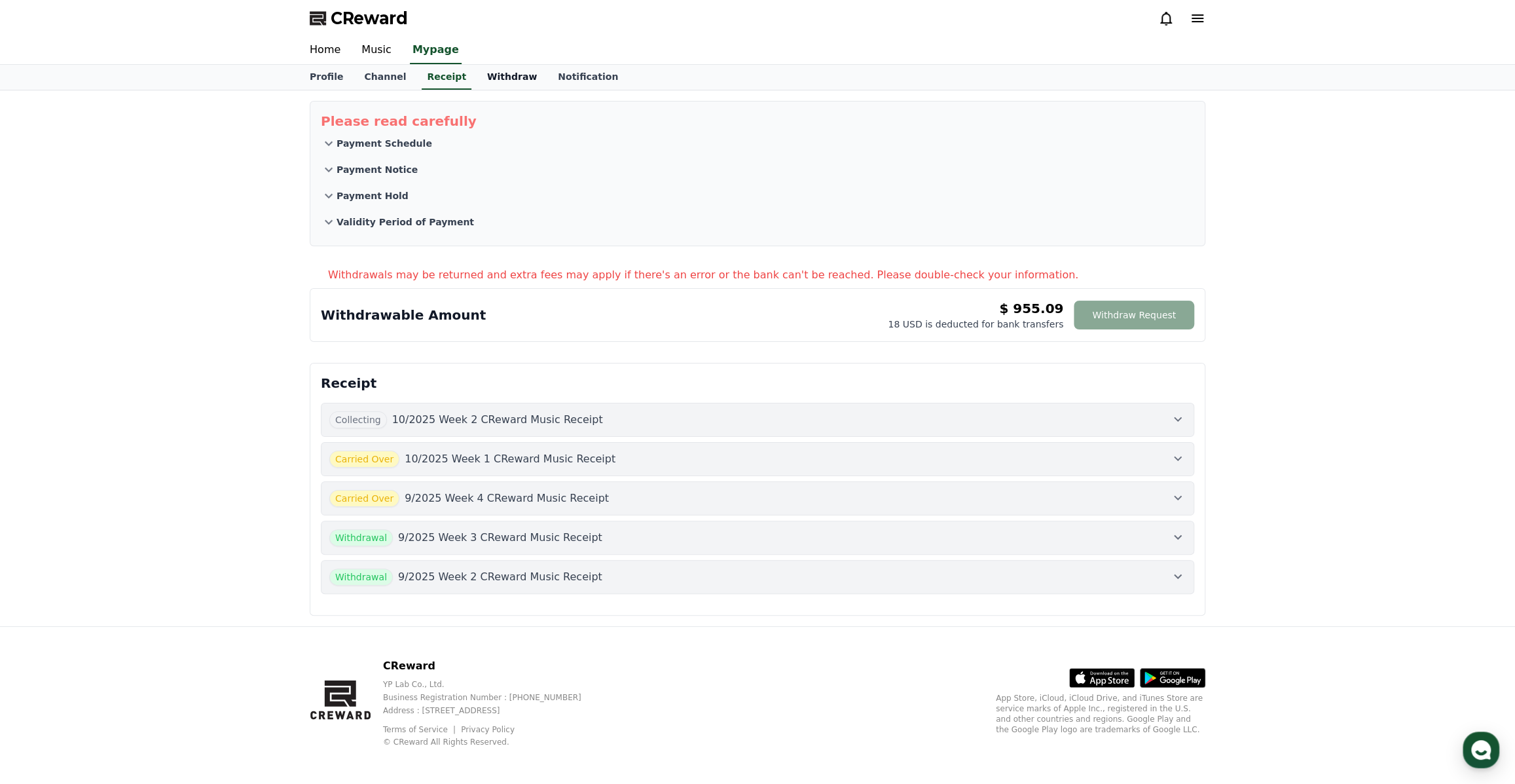
click at [487, 85] on link "Withdraw" at bounding box center [512, 77] width 71 height 25
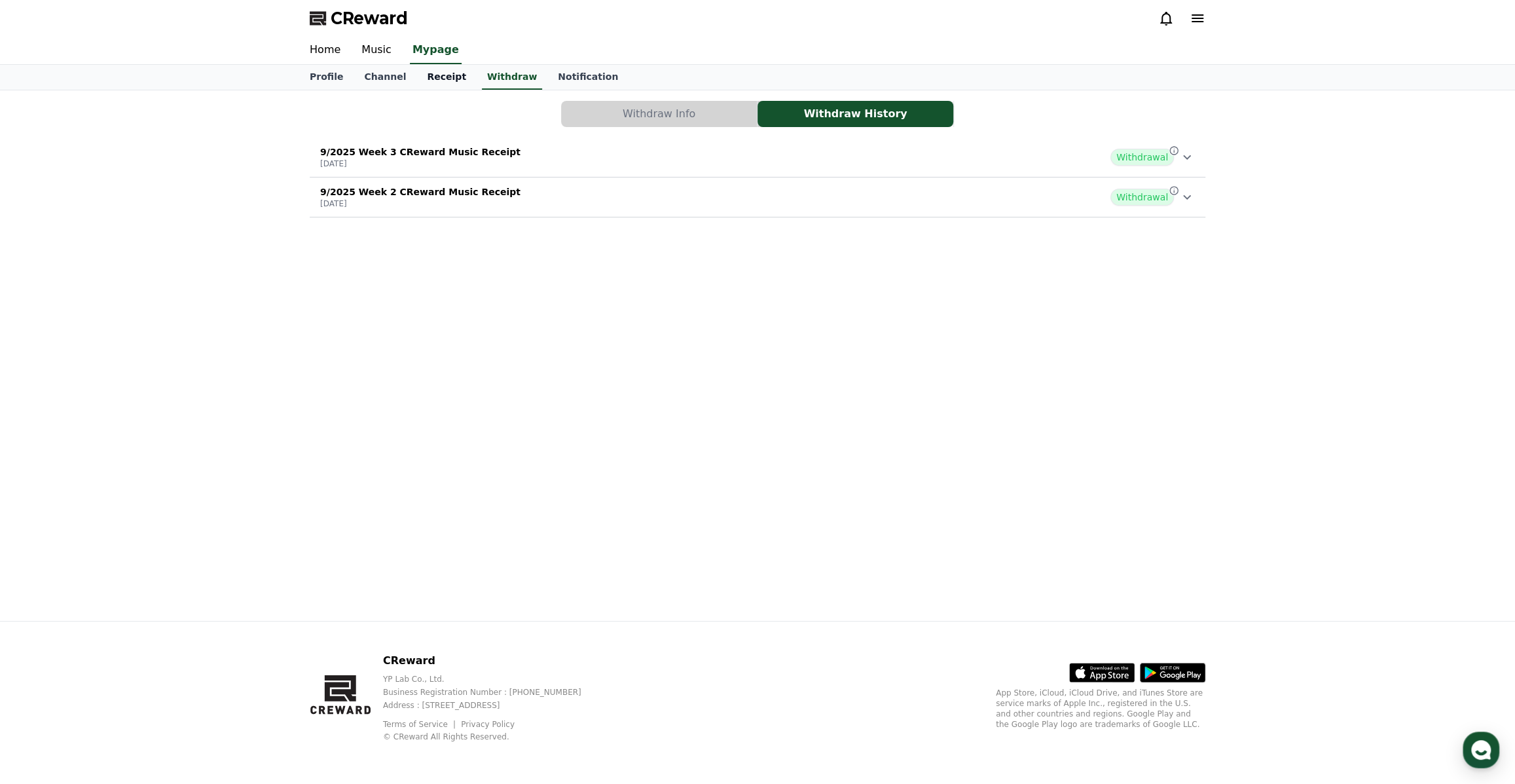
click at [436, 77] on link "Receipt" at bounding box center [447, 77] width 60 height 25
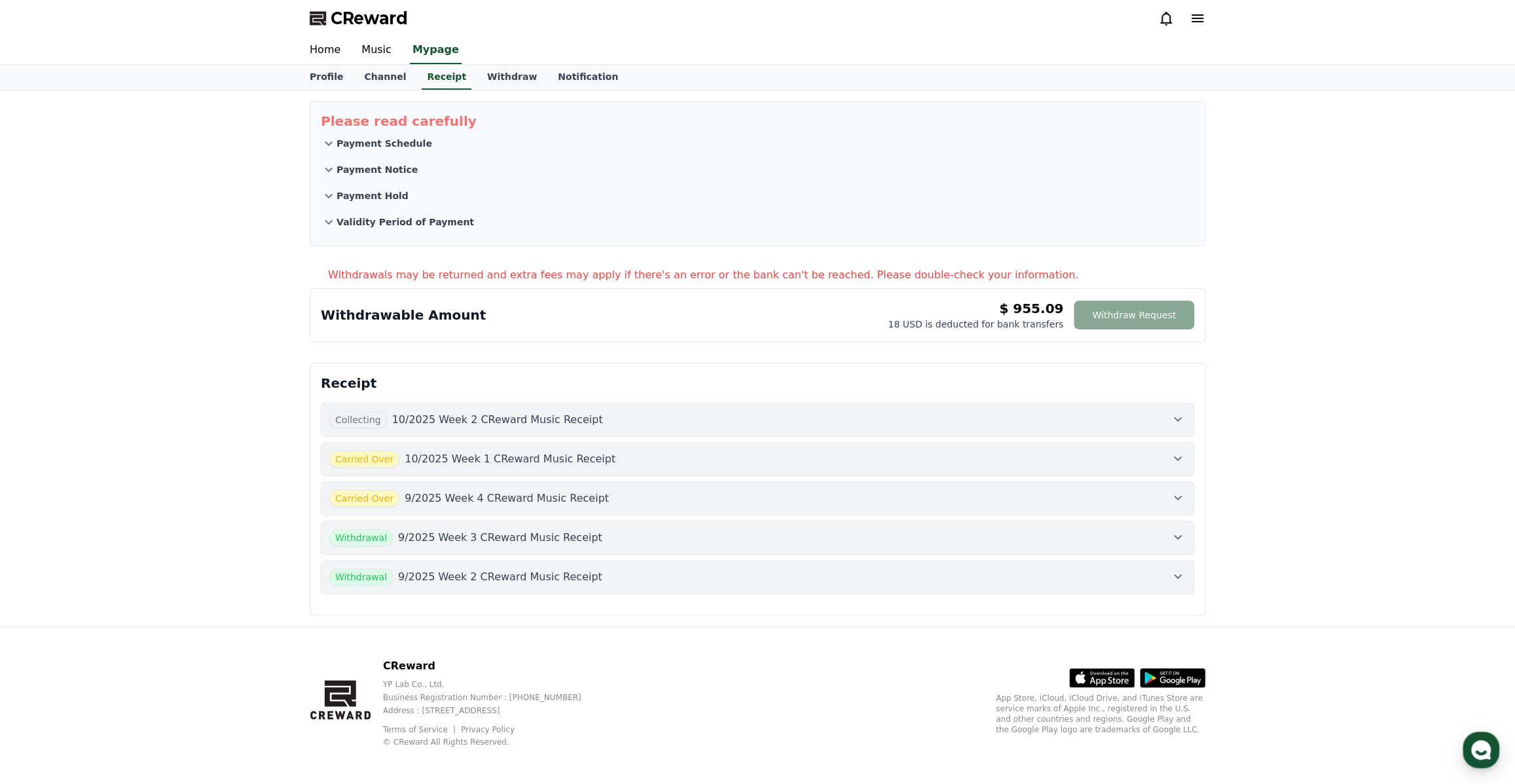
click at [1179, 427] on button "Collecting 10/2025 Week 2 CReward Music Receipt" at bounding box center [757, 420] width 874 height 34
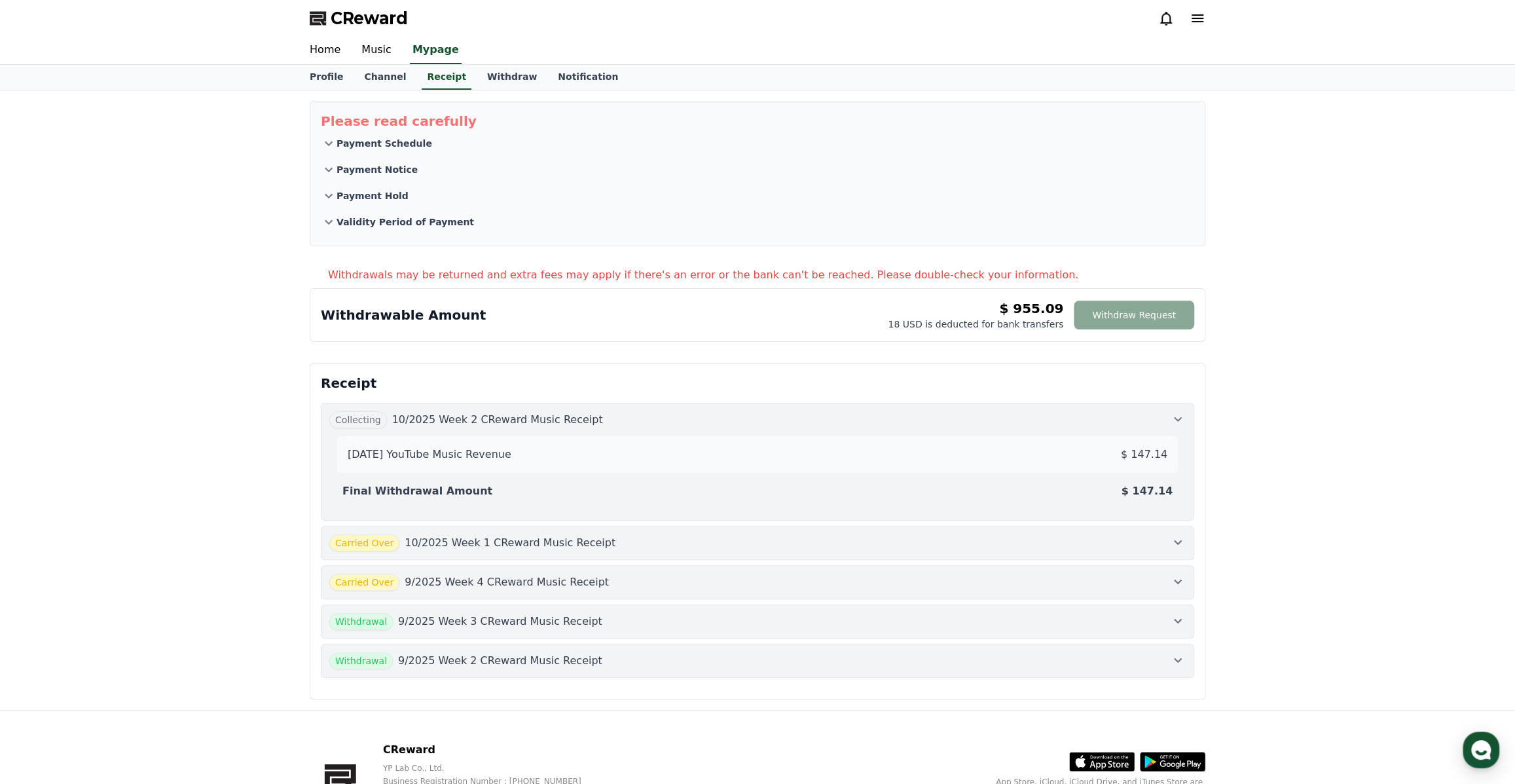
click at [1179, 419] on icon at bounding box center [1178, 419] width 7 height 5
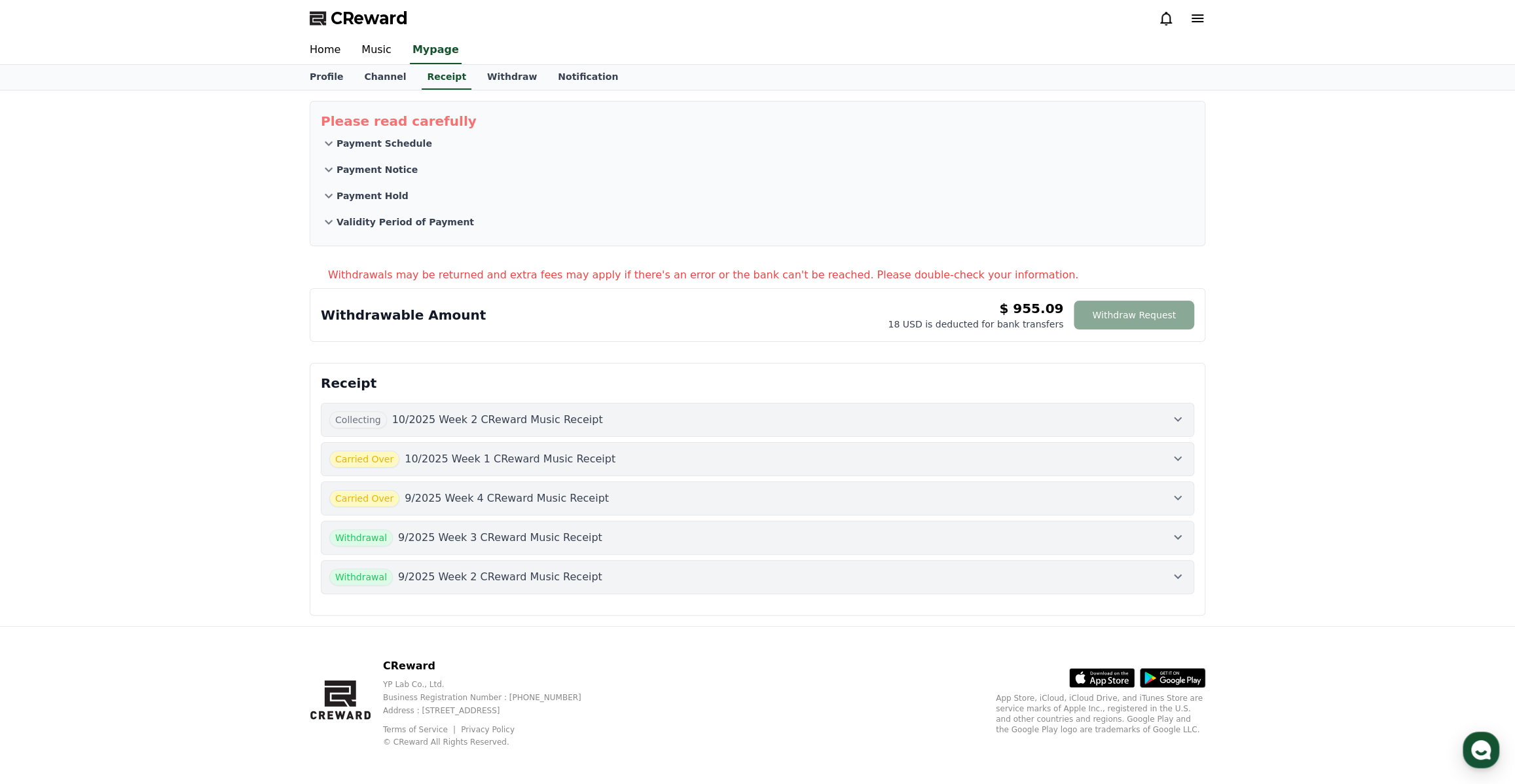
click at [1176, 450] on icon at bounding box center [1178, 458] width 16 height 16
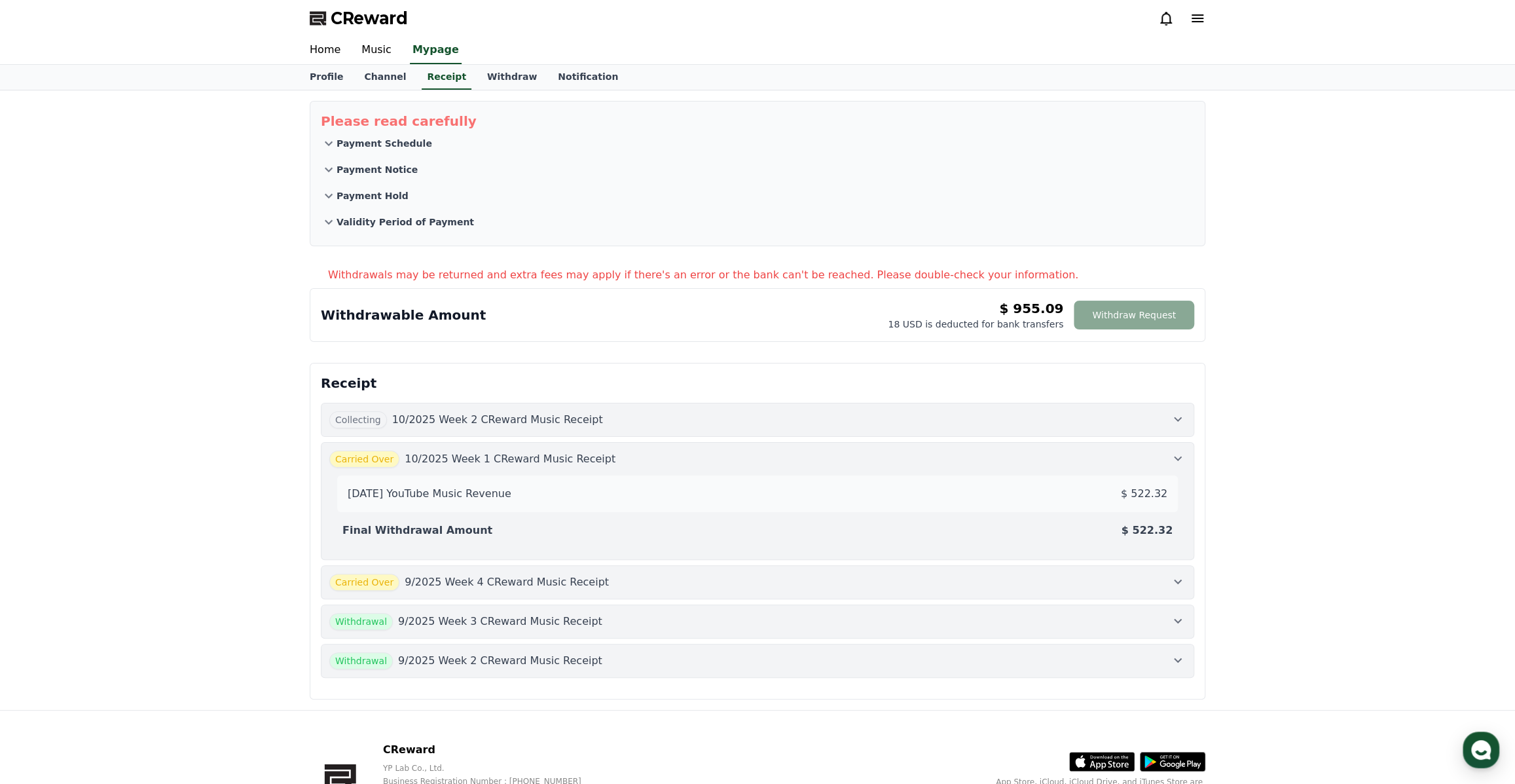
click at [1158, 575] on div "Carried Over 9/2025 Week 4 CReward Music Receipt" at bounding box center [757, 582] width 856 height 17
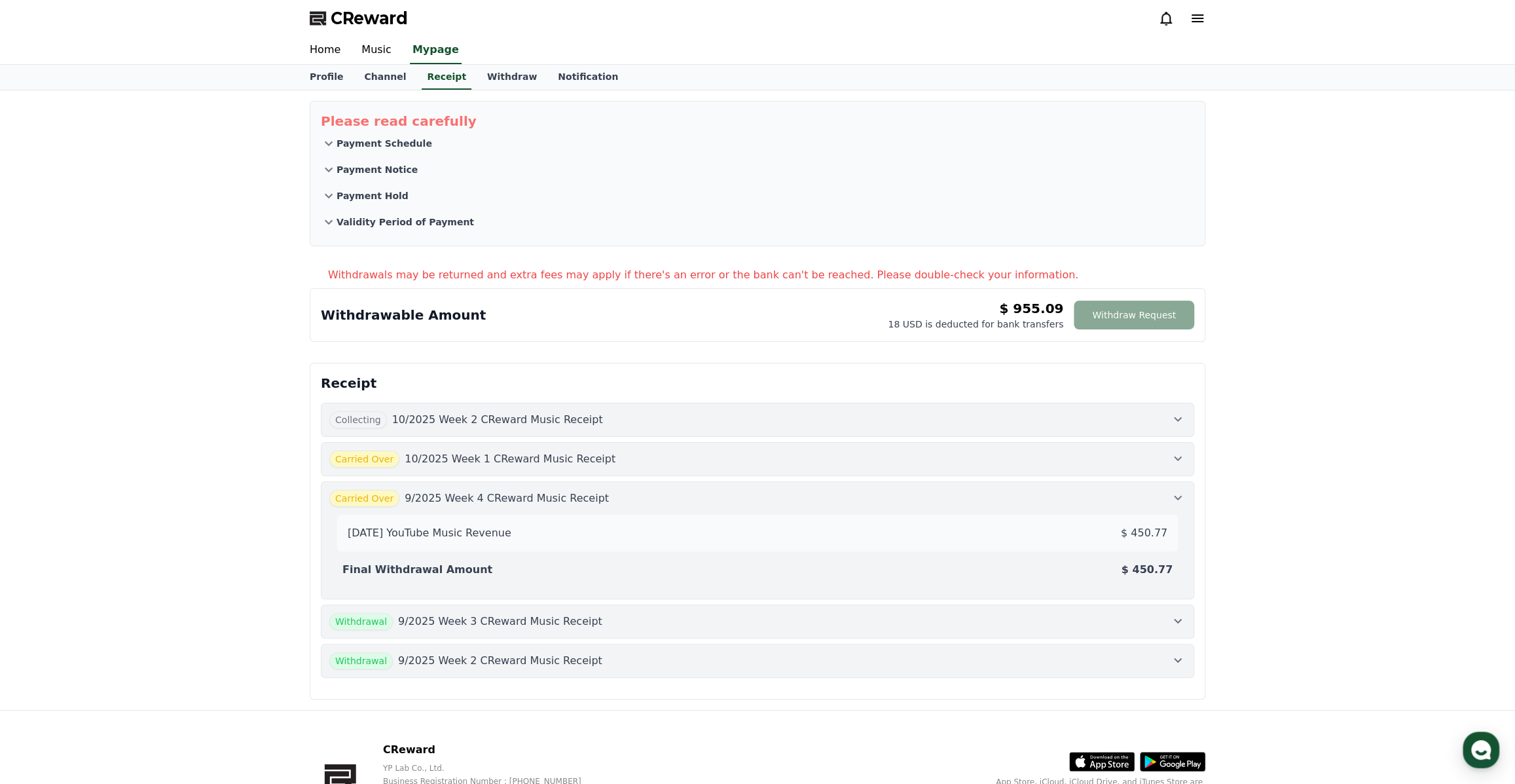
click at [1176, 497] on icon at bounding box center [1178, 497] width 7 height 5
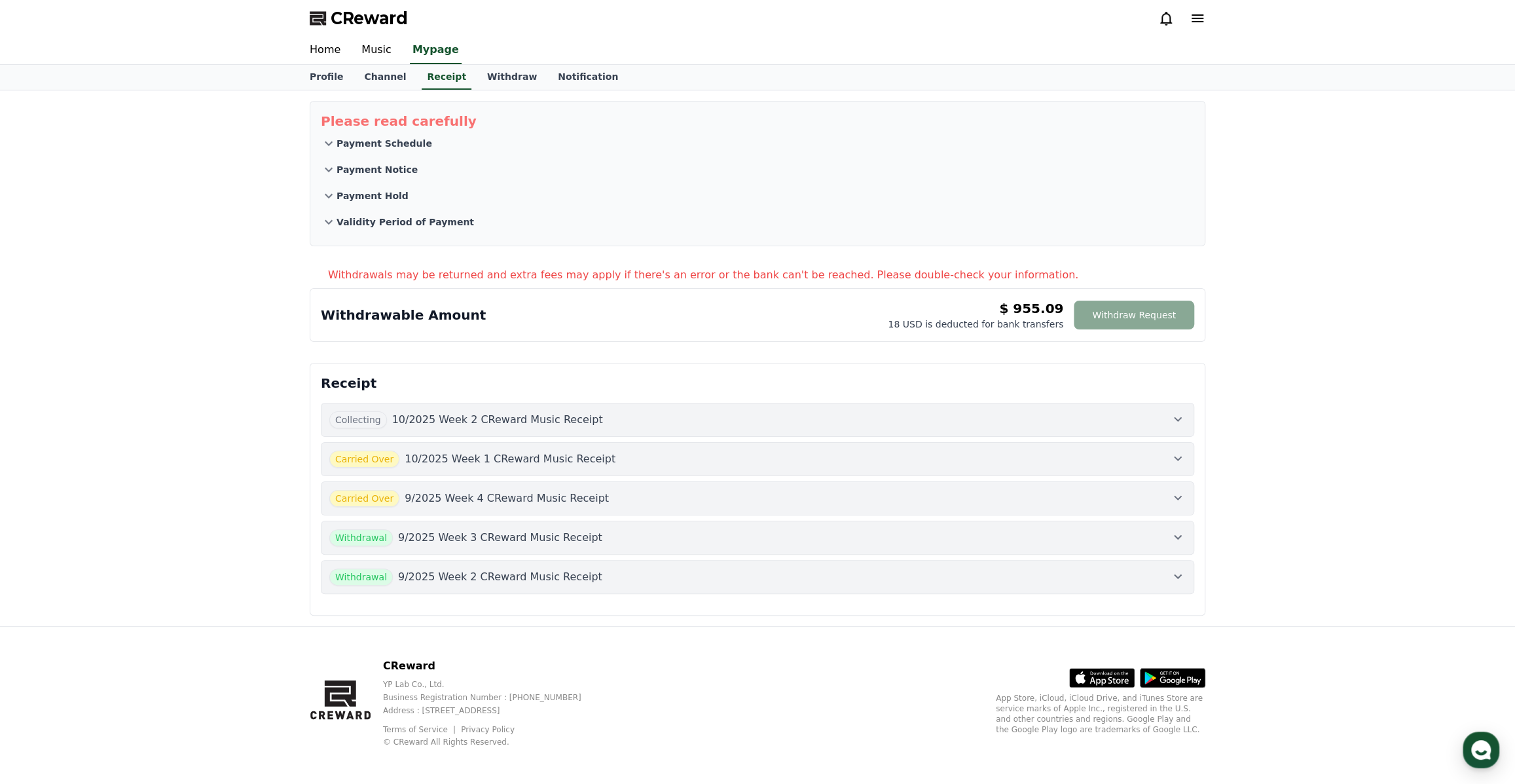
click at [1173, 463] on icon at bounding box center [1178, 458] width 16 height 16
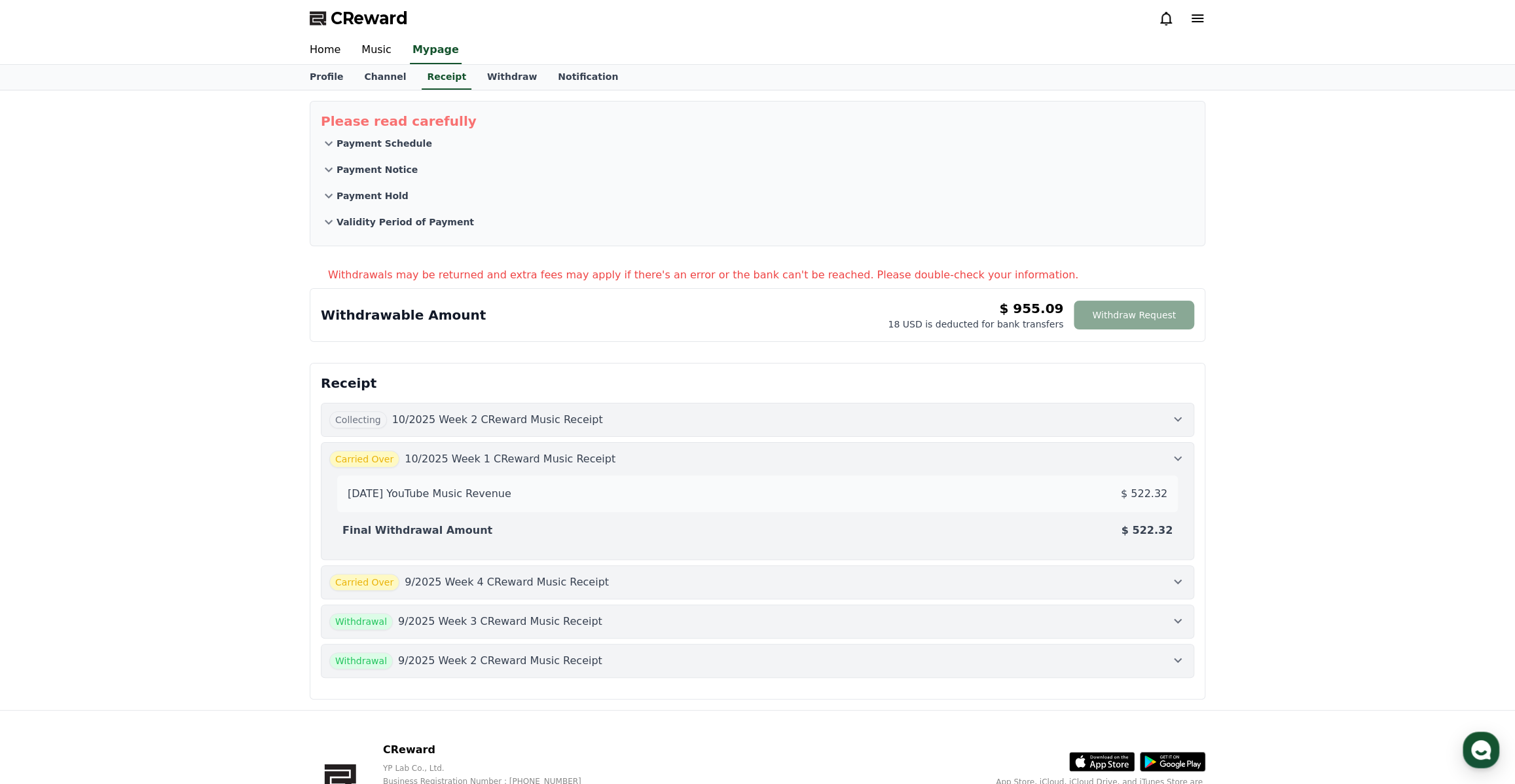
click at [1163, 414] on div "Collecting 10/2025 Week 2 CReward Music Receipt" at bounding box center [757, 420] width 856 height 17
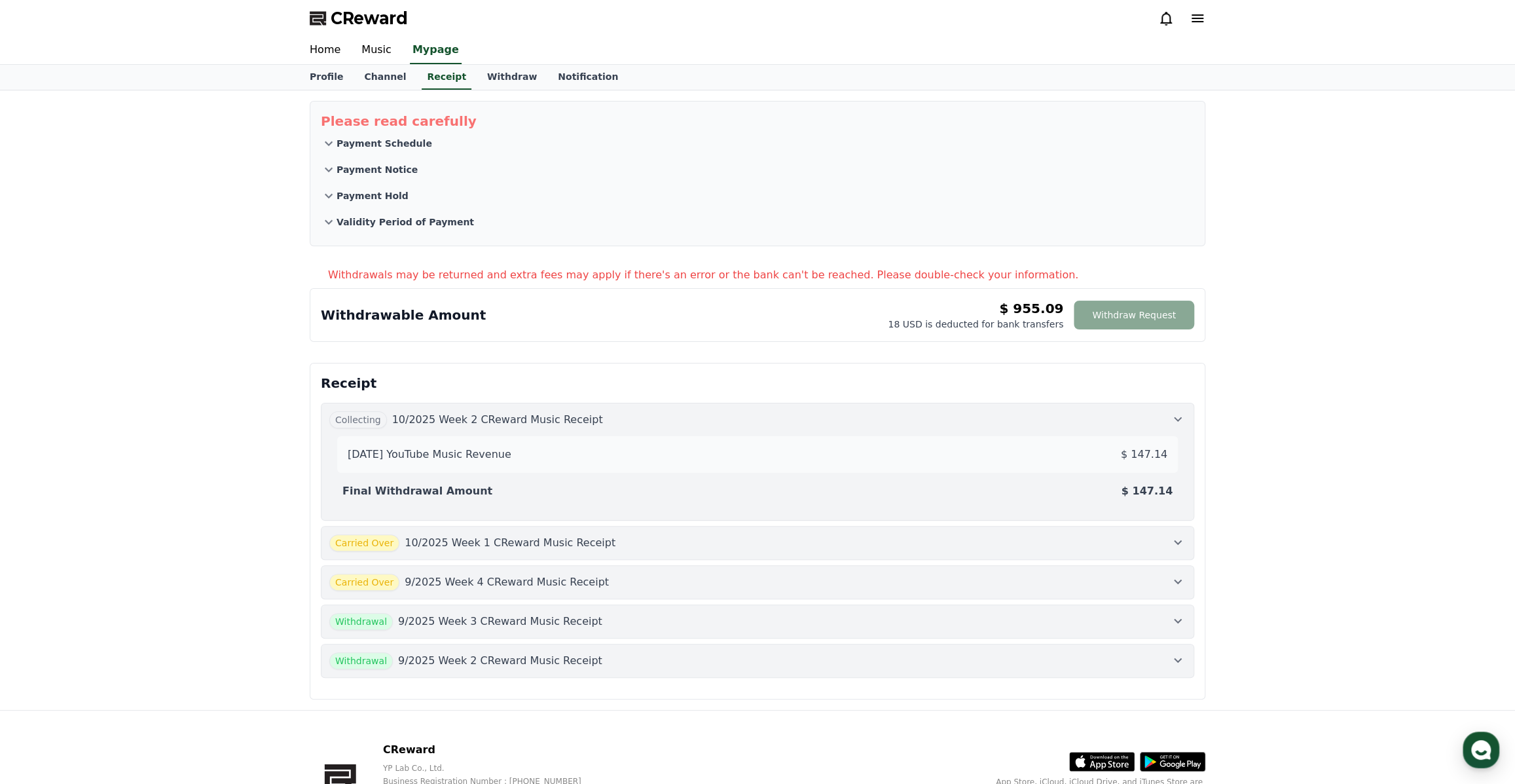
click at [1163, 414] on div "Collecting 10/2025 Week 2 CReward Music Receipt" at bounding box center [757, 420] width 856 height 17
